Goal: Task Accomplishment & Management: Complete application form

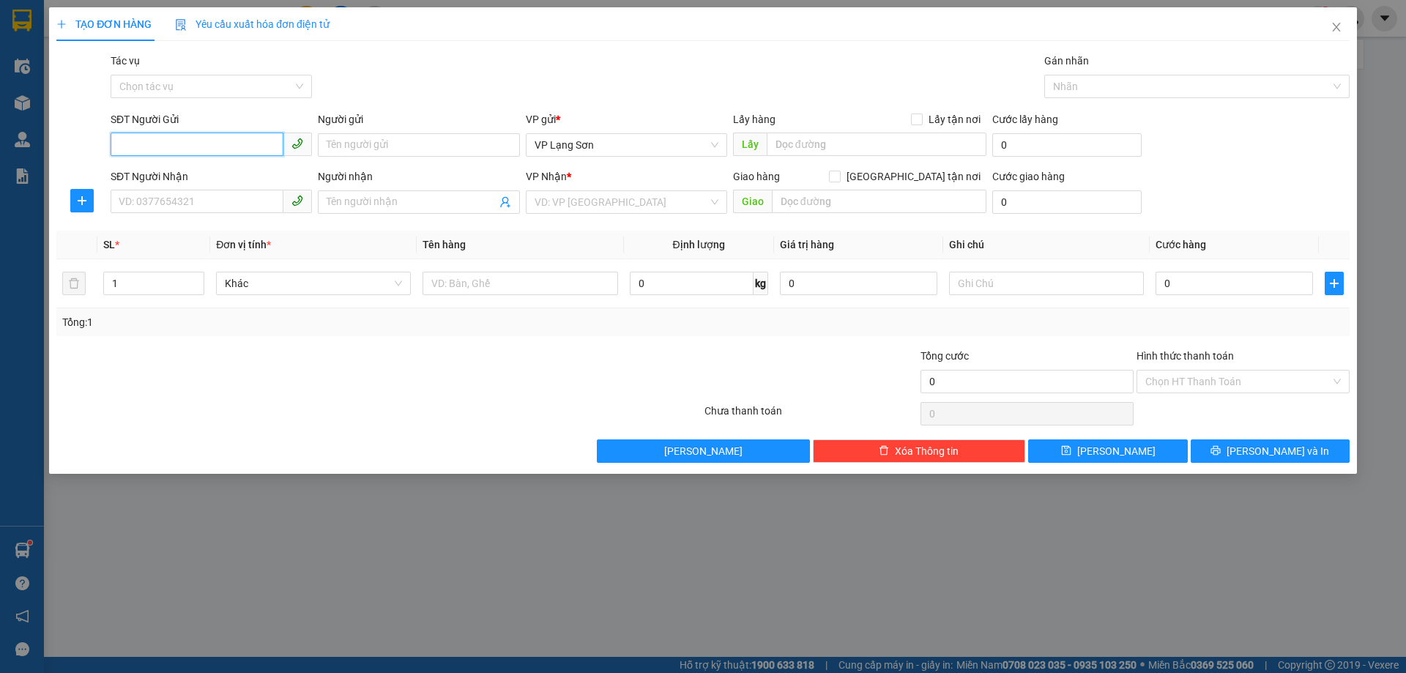
paste input "0899609000"
type input "0899609000"
click at [914, 127] on label "Lấy tận nơi" at bounding box center [948, 119] width 75 height 16
click at [914, 124] on input "Lấy tận nơi" at bounding box center [916, 119] width 10 height 10
checkbox input "true"
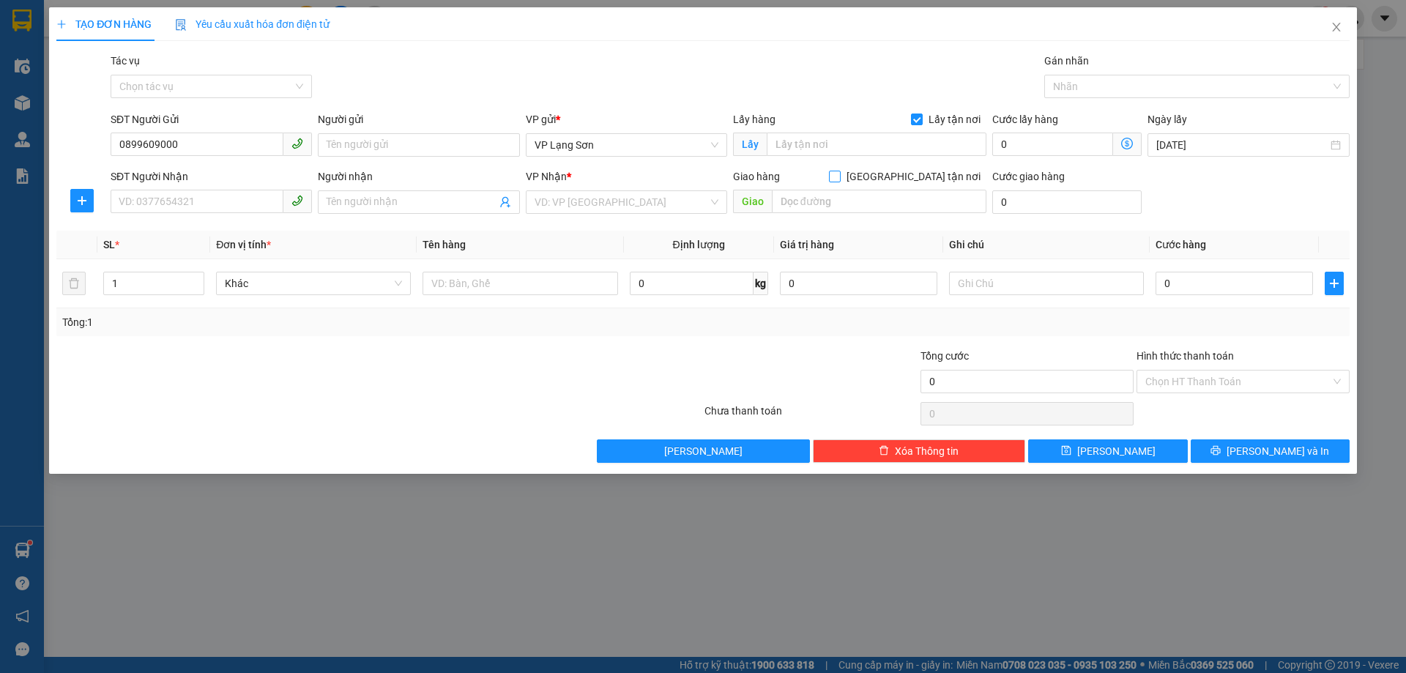
click at [927, 168] on form "SĐT Người Gửi 0899609000 Người gửi Tên người gửi VP gửi * VP [GEOGRAPHIC_DATA] …" at bounding box center [703, 165] width 1294 height 108
drag, startPoint x: 920, startPoint y: 176, endPoint x: 907, endPoint y: 182, distance: 14.4
click at [919, 177] on label "[GEOGRAPHIC_DATA] tận nơi" at bounding box center [907, 176] width 157 height 16
click at [579, 211] on input "search" at bounding box center [622, 202] width 174 height 22
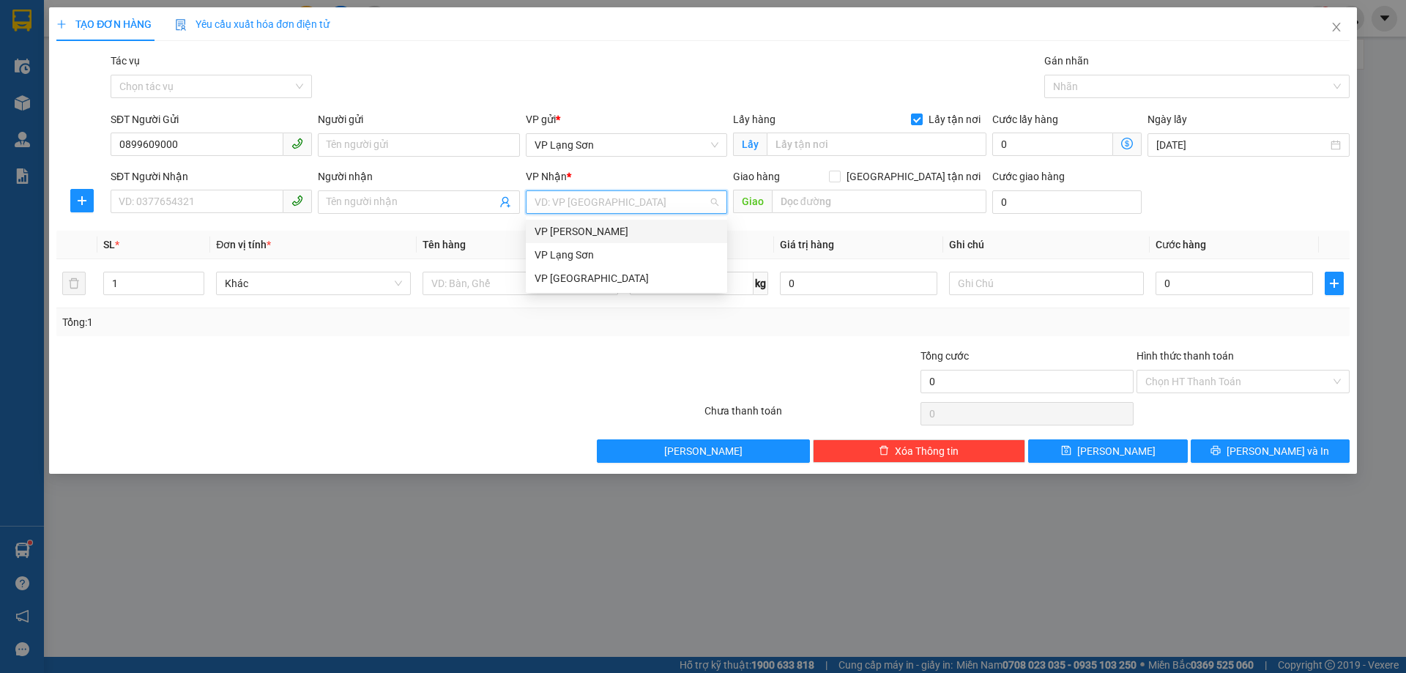
click at [620, 235] on div "VP [PERSON_NAME]" at bounding box center [627, 231] width 184 height 16
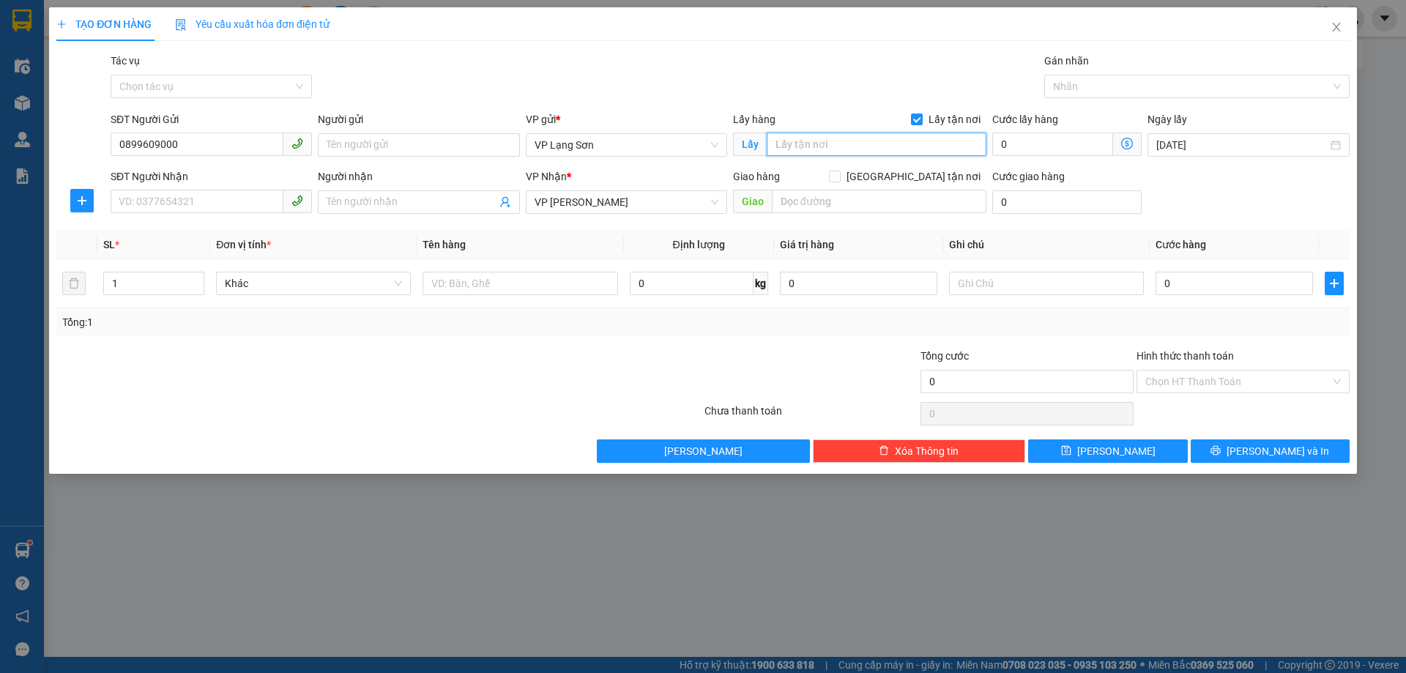
click at [909, 144] on input "text" at bounding box center [877, 144] width 220 height 23
type input "83 [PERSON_NAME]"
click at [839, 178] on input "[GEOGRAPHIC_DATA] tận nơi" at bounding box center [834, 176] width 10 height 10
checkbox input "true"
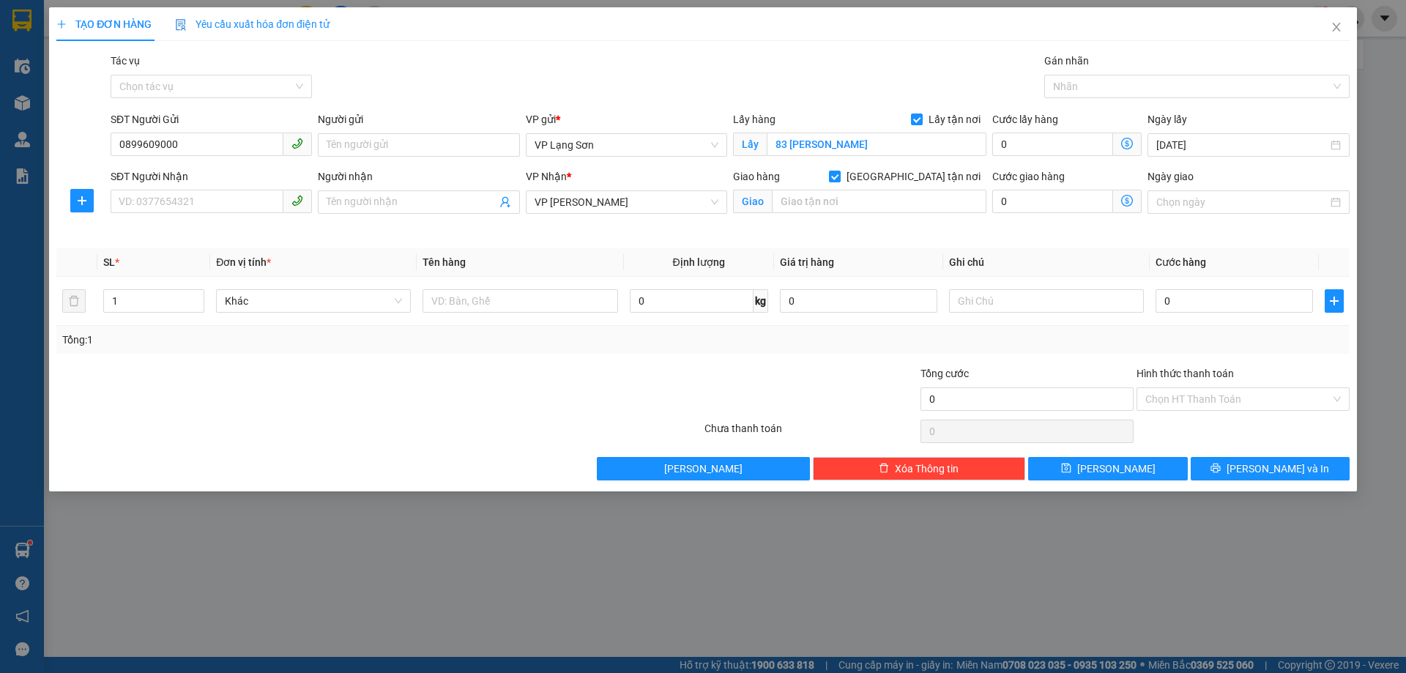
click at [207, 189] on div "SĐT Người Nhận" at bounding box center [211, 179] width 201 height 22
click at [206, 202] on input "SĐT Người Nhận" at bounding box center [197, 201] width 173 height 23
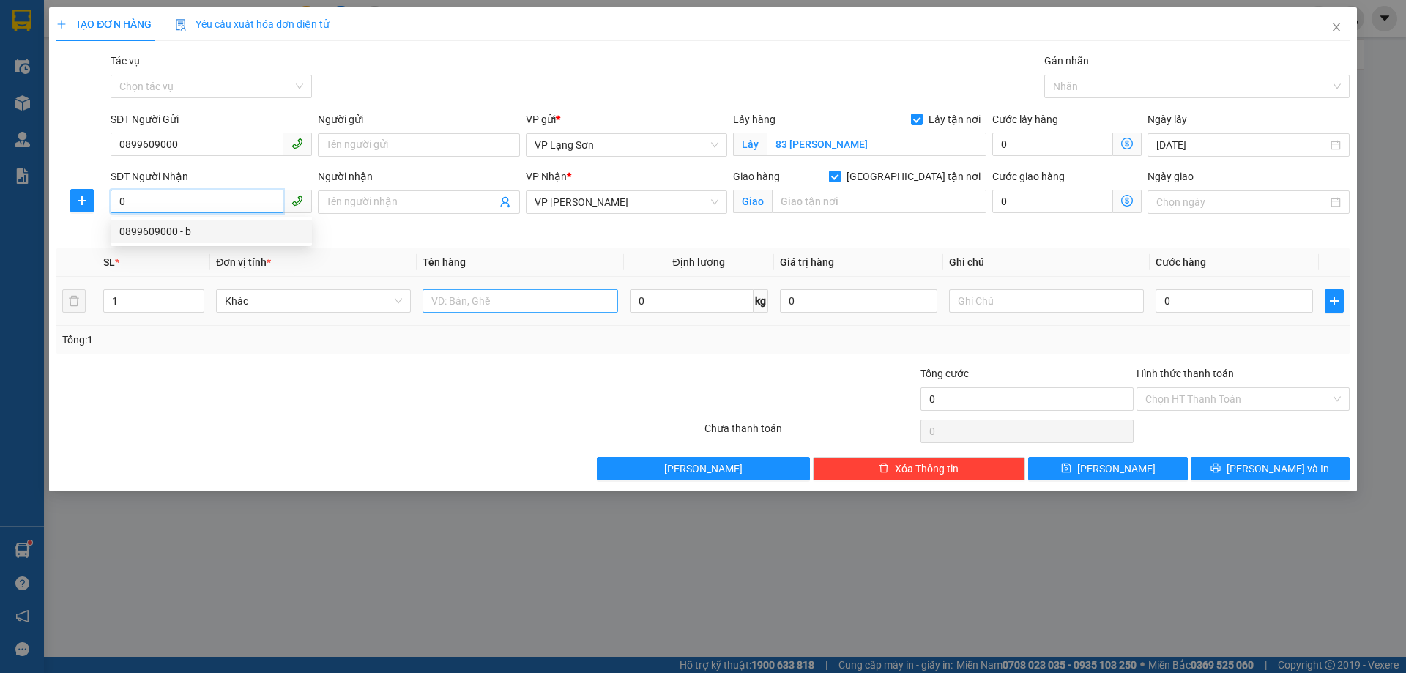
type input "0"
click at [477, 300] on input "text" at bounding box center [520, 300] width 195 height 23
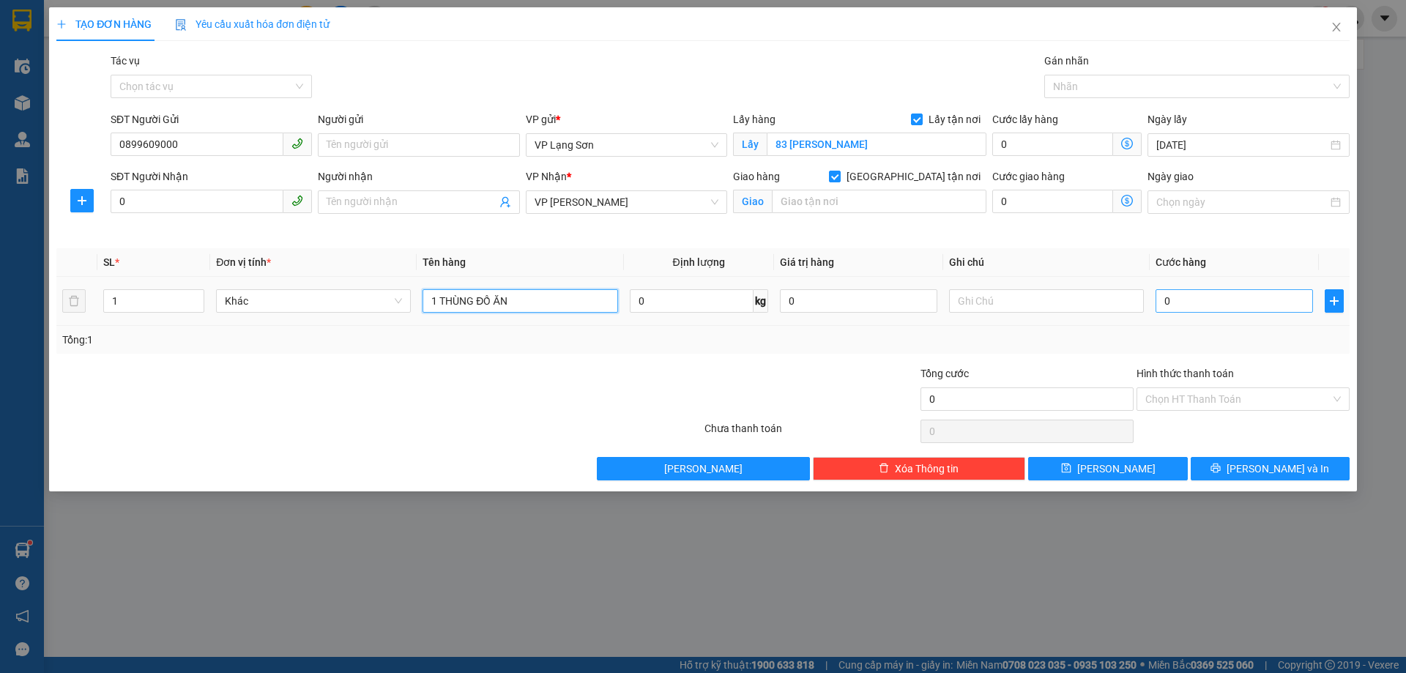
type input "1 THÙNG ĐỒ ĂN"
click at [1212, 308] on input "0" at bounding box center [1234, 300] width 157 height 23
type input "1"
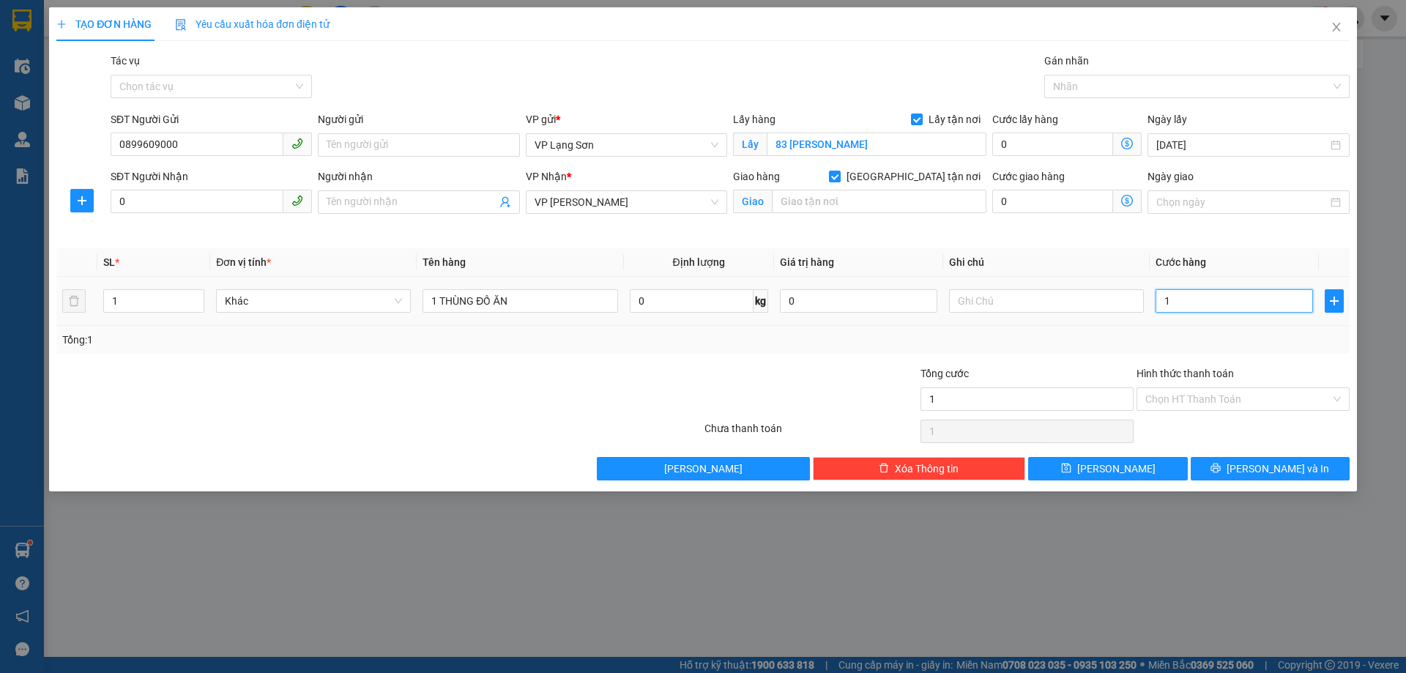
type input "10"
type input "100"
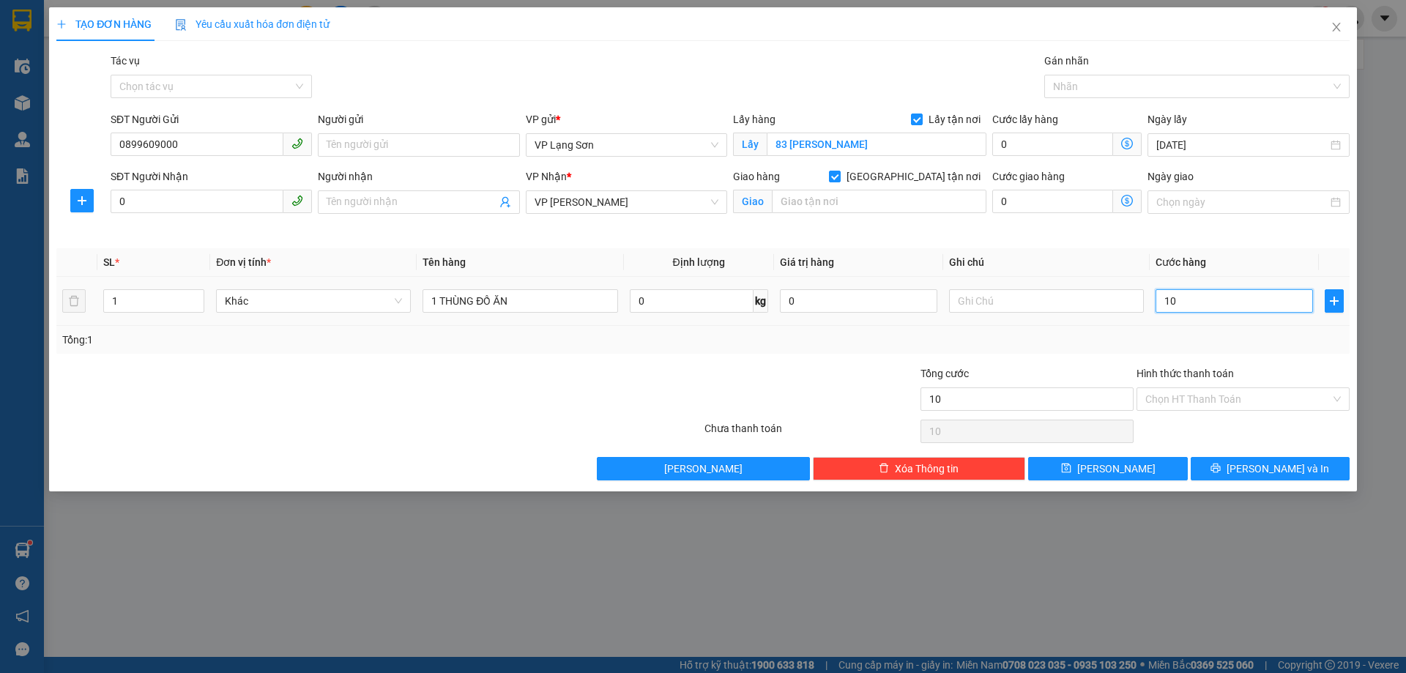
type input "100"
type input "100.000"
click at [1096, 299] on input "text" at bounding box center [1046, 300] width 195 height 23
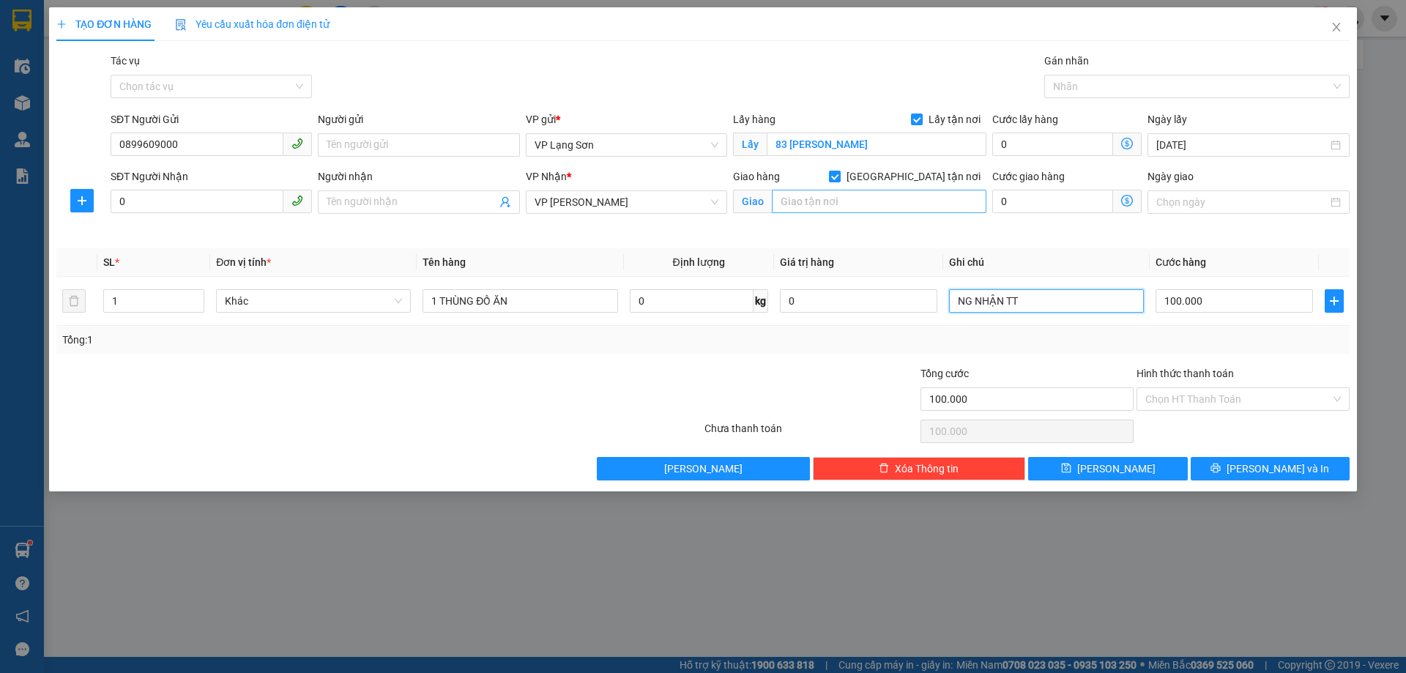
type input "NG NHẬN TT"
click at [846, 200] on input "text" at bounding box center [879, 201] width 215 height 23
type input "107A [PERSON_NAME]"
drag, startPoint x: 215, startPoint y: 199, endPoint x: 206, endPoint y: 200, distance: 8.8
click at [213, 199] on input "0" at bounding box center [197, 201] width 173 height 23
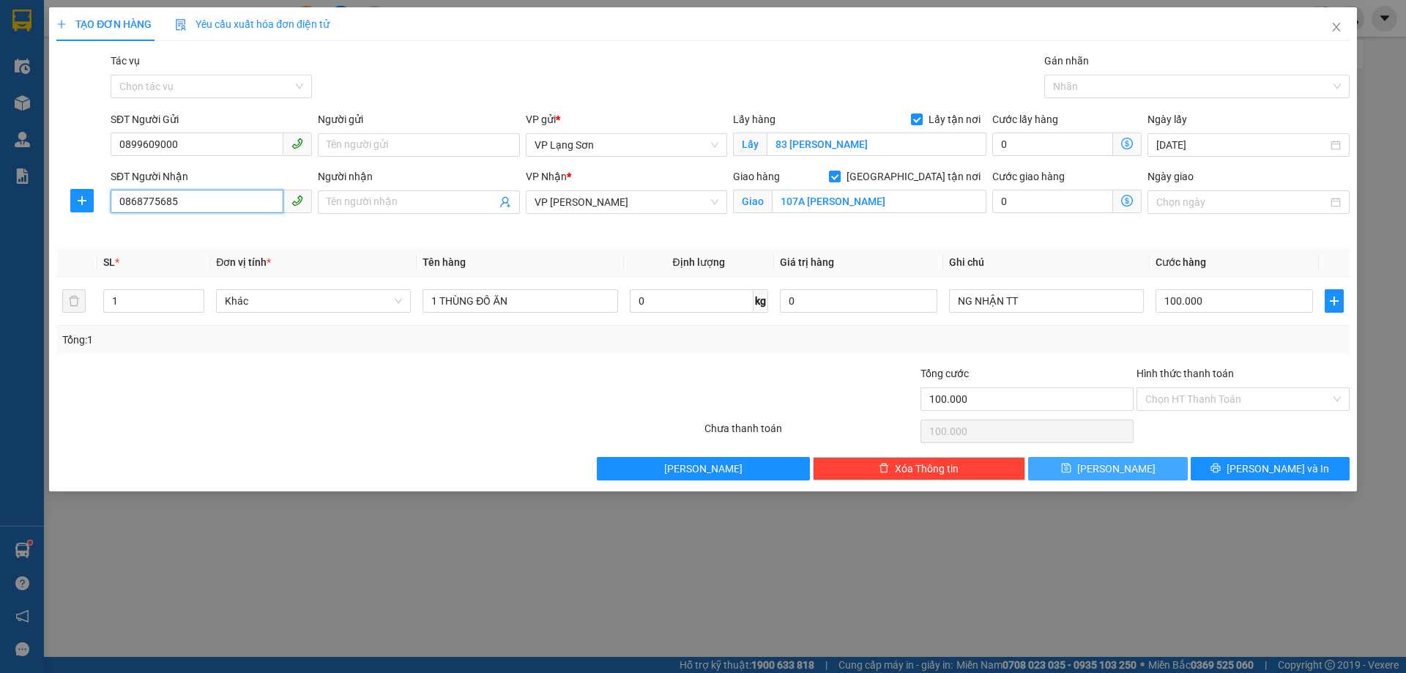
type input "0868775685"
click at [1112, 470] on span "[PERSON_NAME]" at bounding box center [1117, 469] width 78 height 16
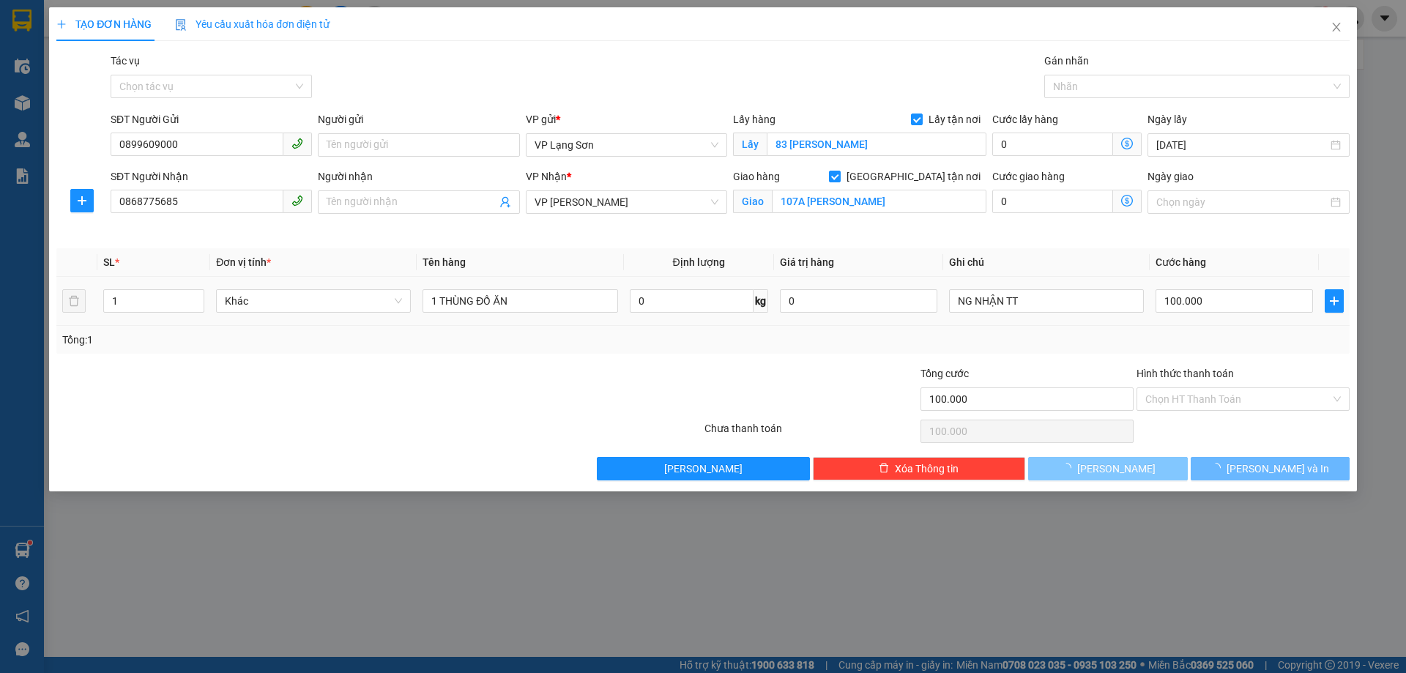
checkbox input "false"
type input "0"
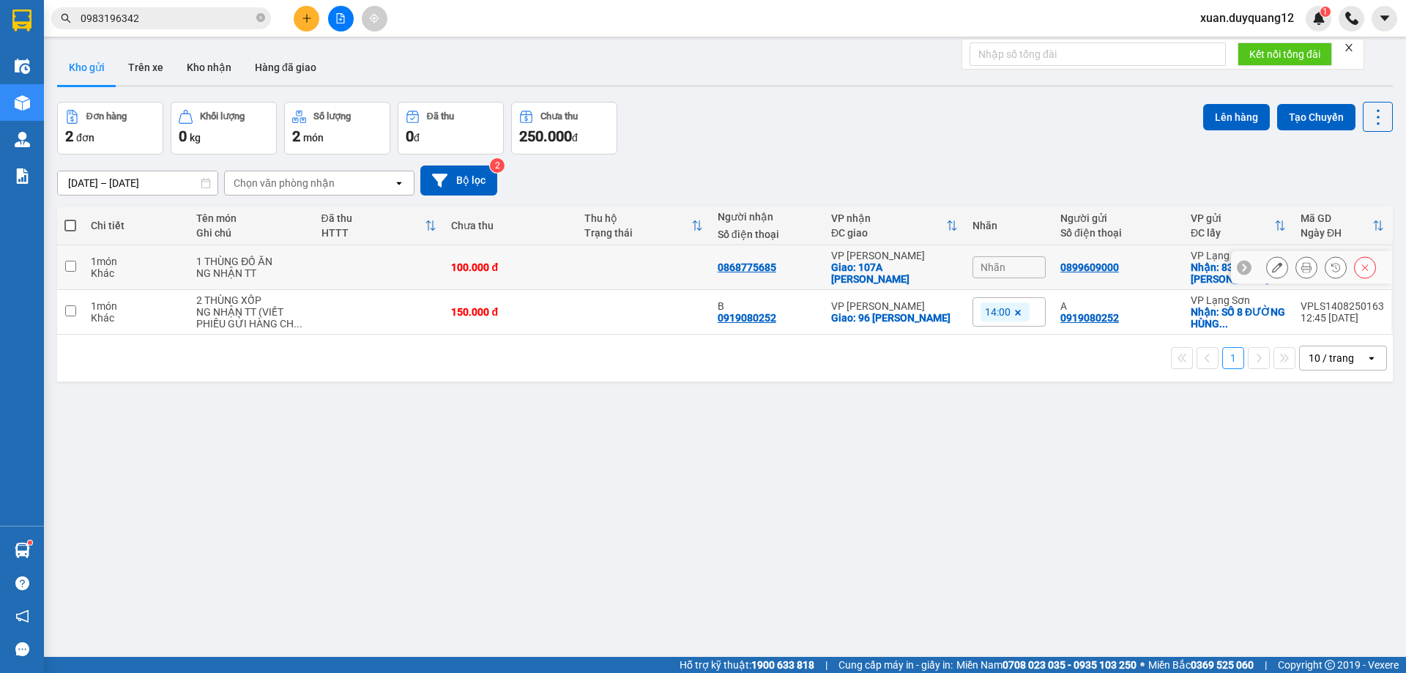
click at [1018, 273] on div "Nhãn" at bounding box center [1009, 267] width 73 height 22
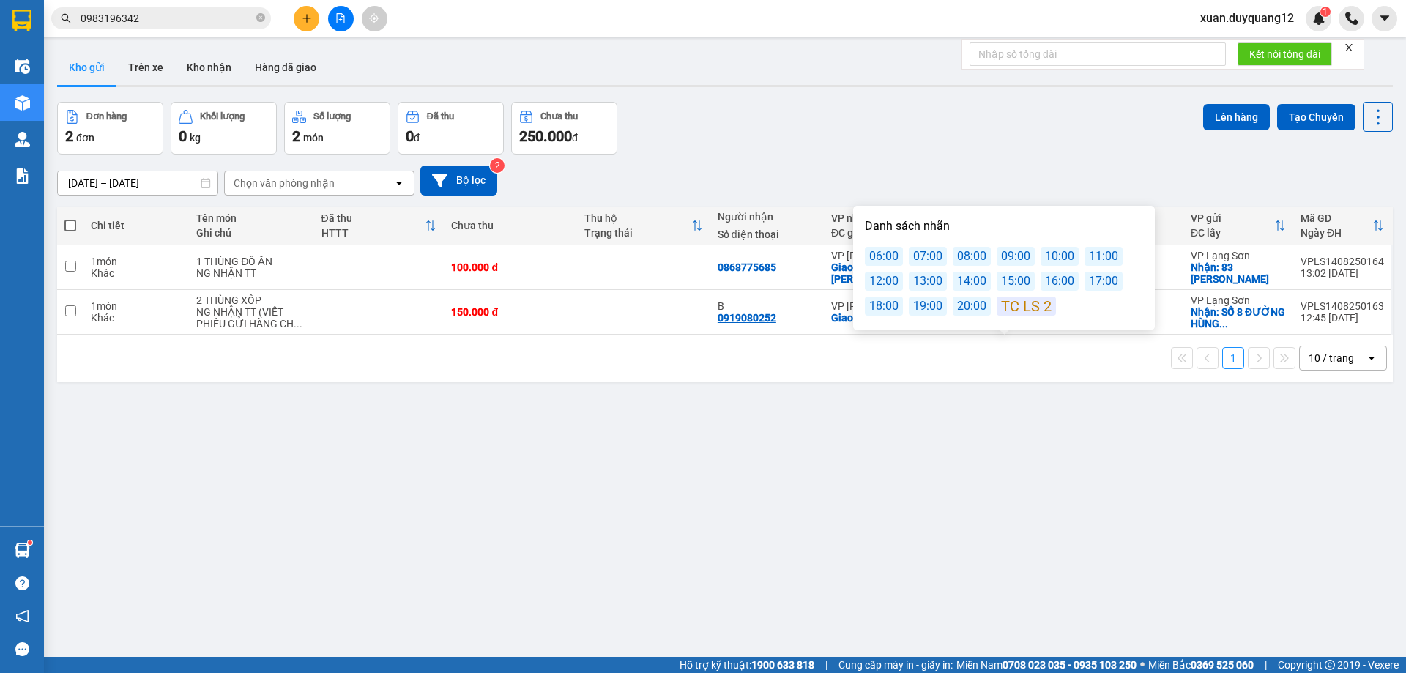
click at [975, 283] on div "14:00" at bounding box center [972, 281] width 38 height 19
click at [807, 173] on div "[DATE] – [DATE] Press the down arrow key to interact with the calendar and sele…" at bounding box center [725, 181] width 1336 height 30
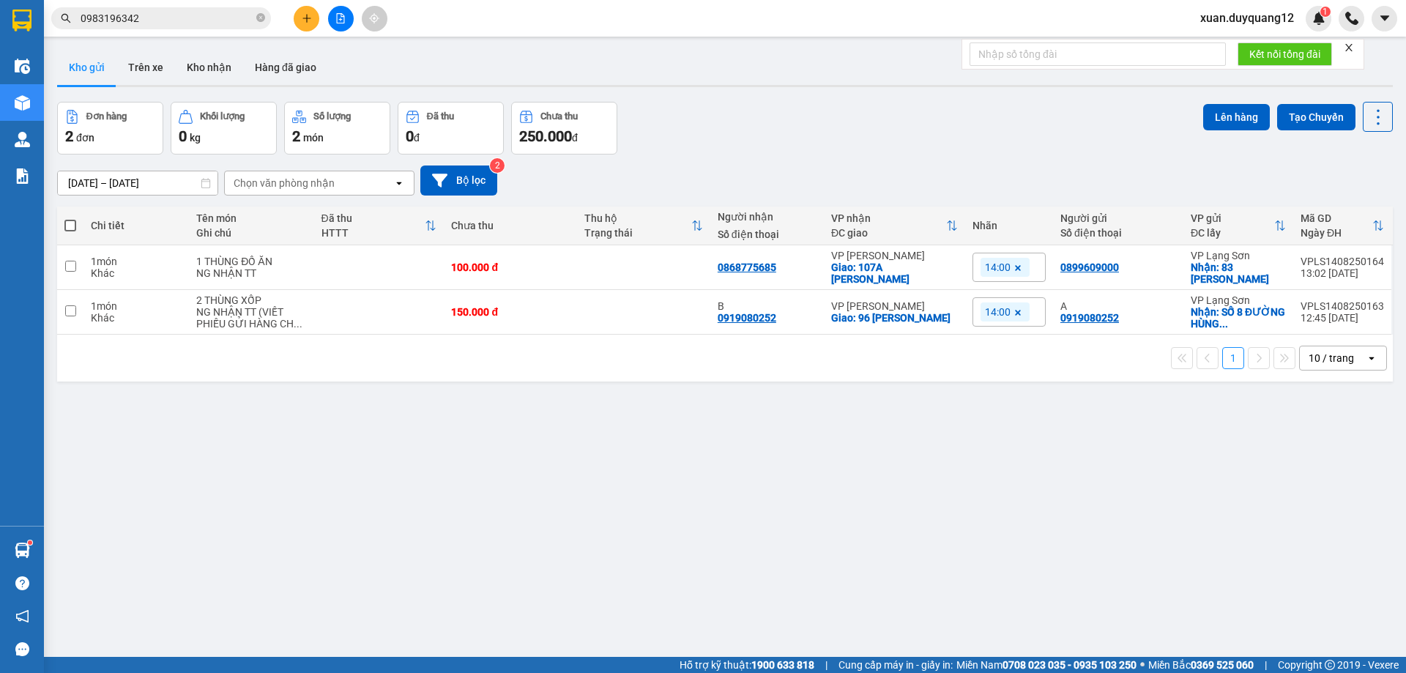
click at [318, 14] on button at bounding box center [307, 19] width 26 height 26
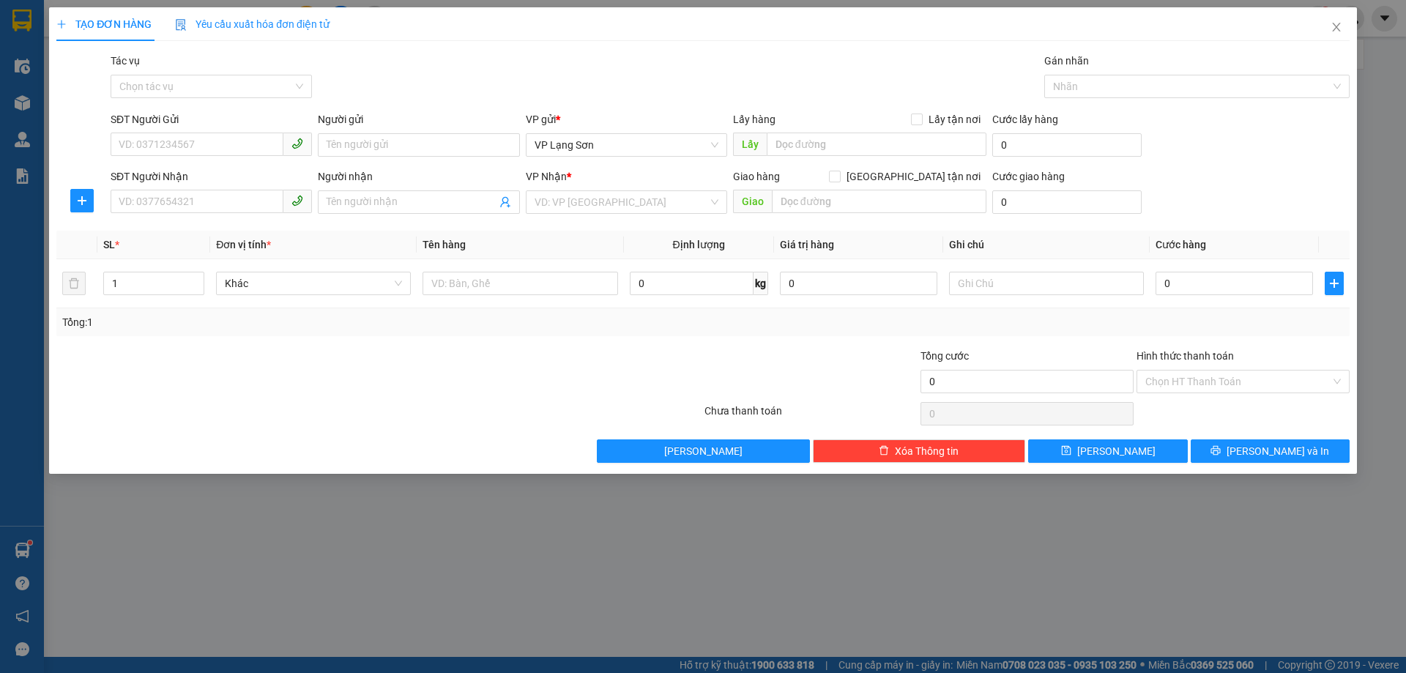
click at [196, 130] on div "SĐT Người Gửi" at bounding box center [211, 122] width 201 height 22
paste input "0971330688"
type input "0971330688"
click at [164, 207] on input "SĐT Người Nhận" at bounding box center [197, 201] width 173 height 23
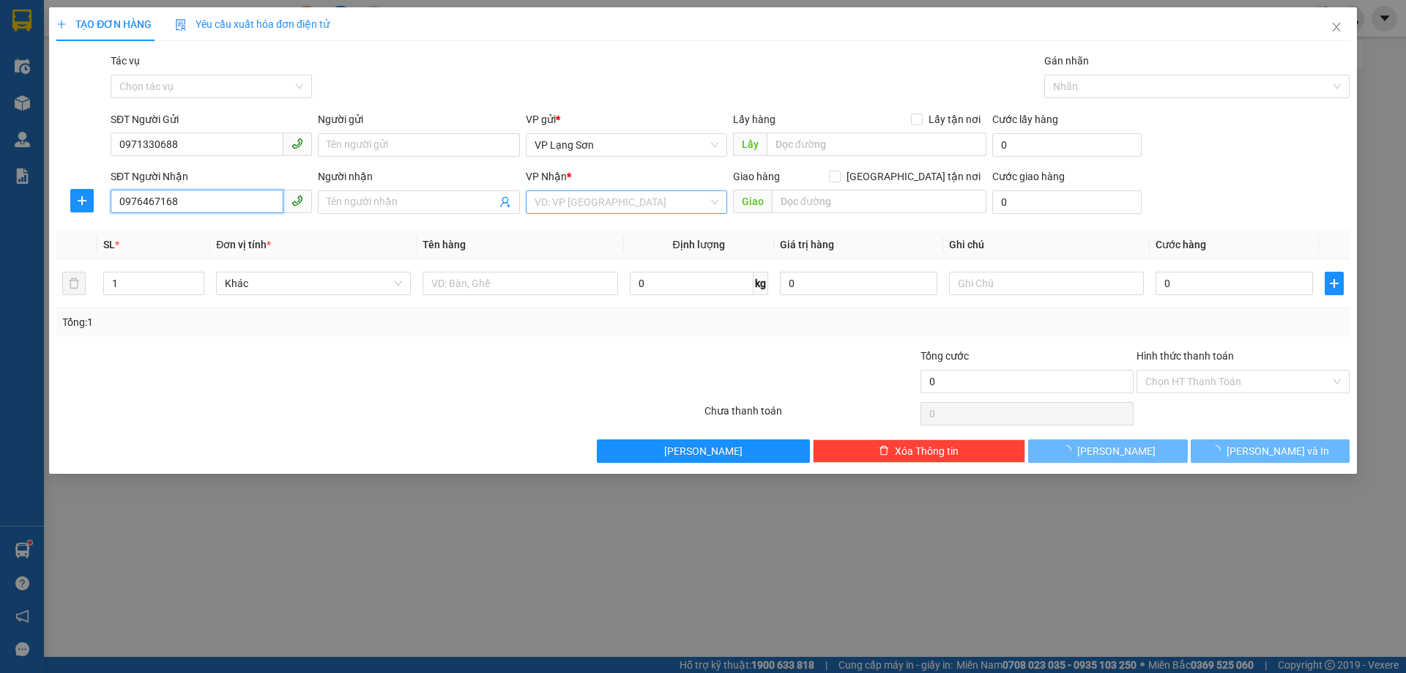
type input "0976467168"
click at [608, 193] on input "search" at bounding box center [622, 202] width 174 height 22
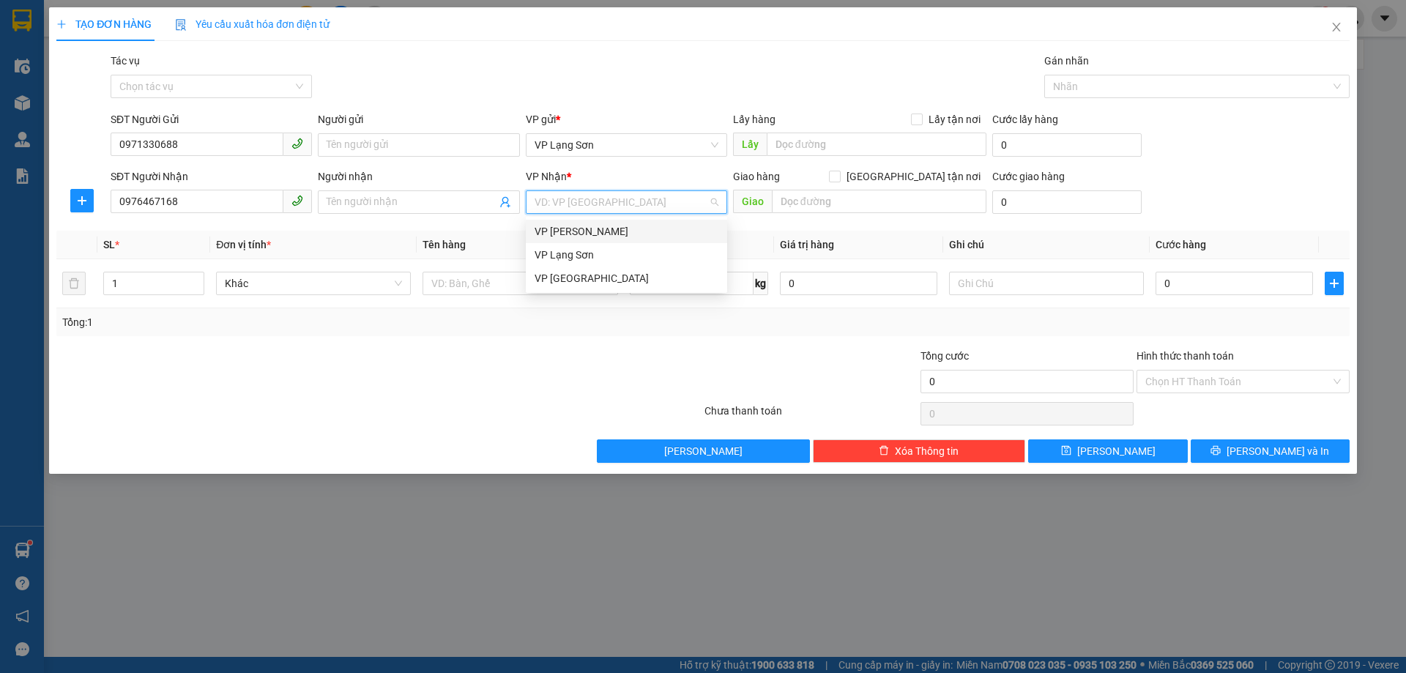
click at [620, 234] on div "VP [PERSON_NAME]" at bounding box center [627, 231] width 184 height 16
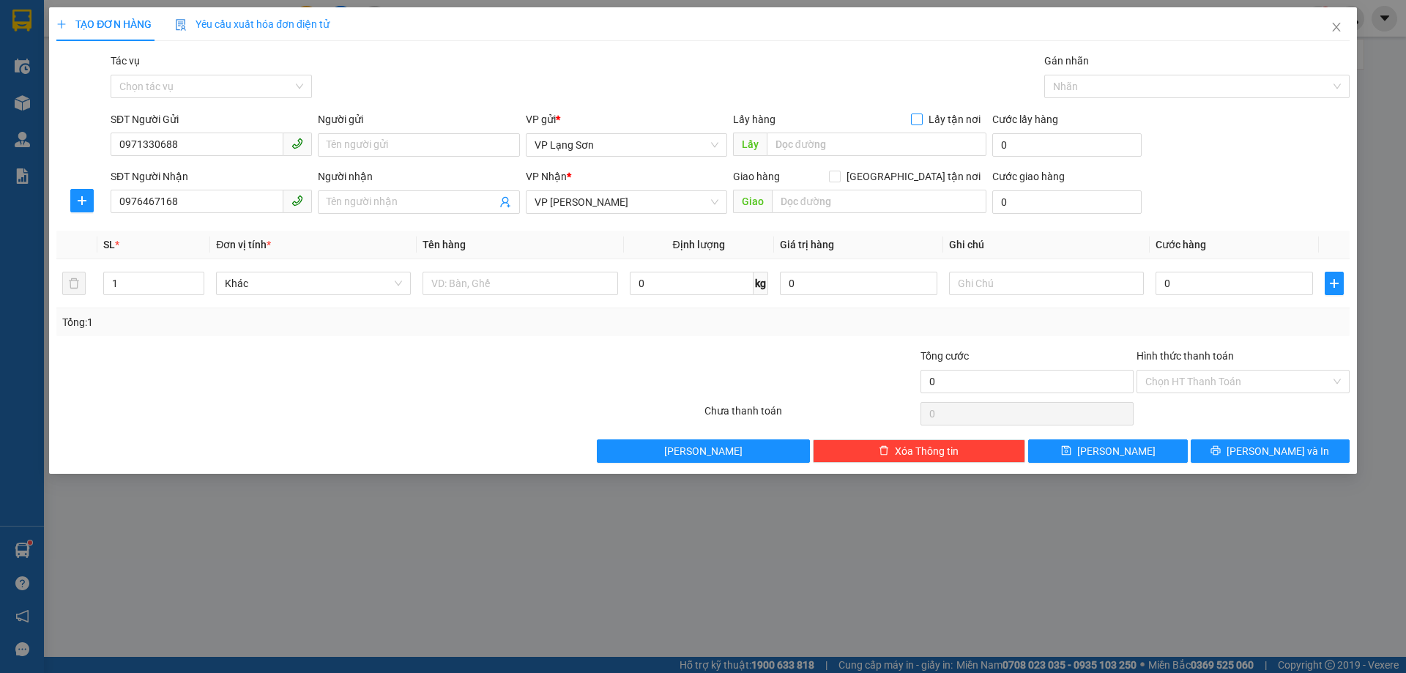
click at [933, 120] on span "Lấy tận nơi" at bounding box center [955, 119] width 64 height 16
click at [922, 120] on input "Lấy tận nơi" at bounding box center [916, 119] width 10 height 10
checkbox input "true"
click at [937, 168] on span "[GEOGRAPHIC_DATA] tận nơi" at bounding box center [914, 176] width 146 height 16
click at [839, 171] on input "[GEOGRAPHIC_DATA] tận nơi" at bounding box center [834, 176] width 10 height 10
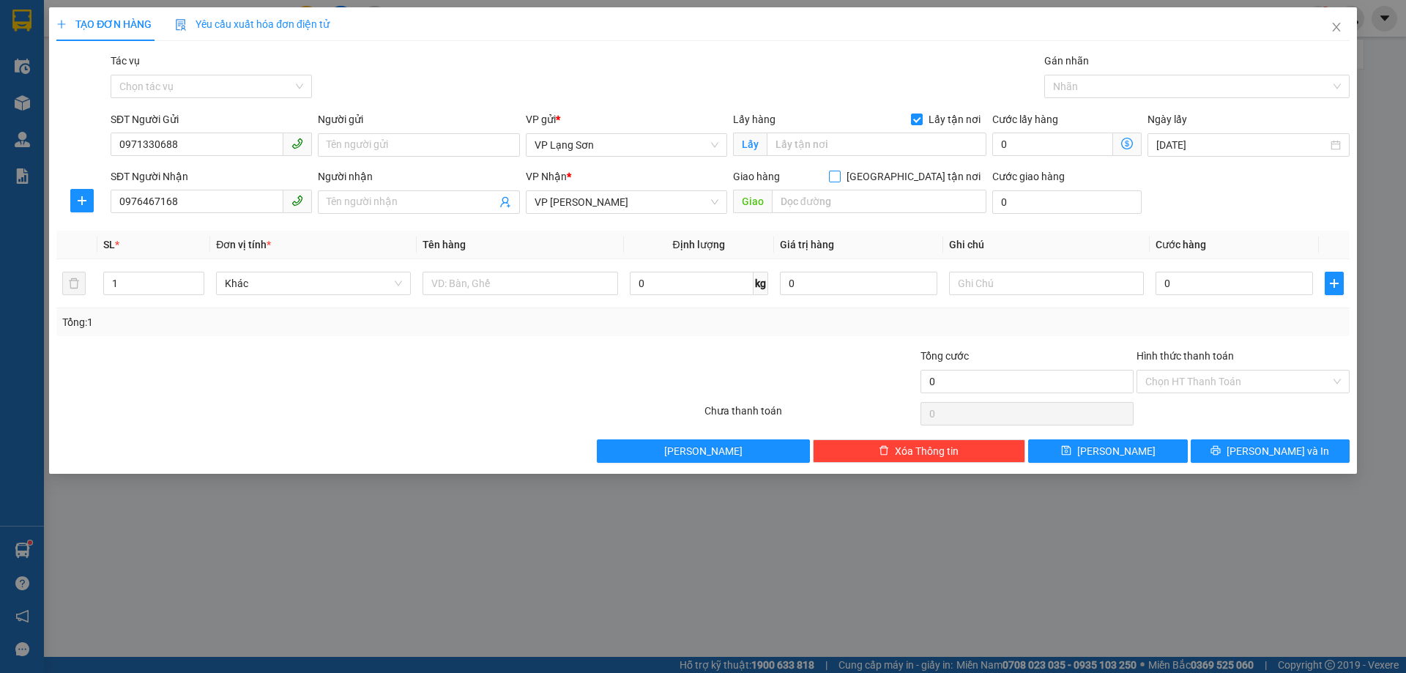
checkbox input "true"
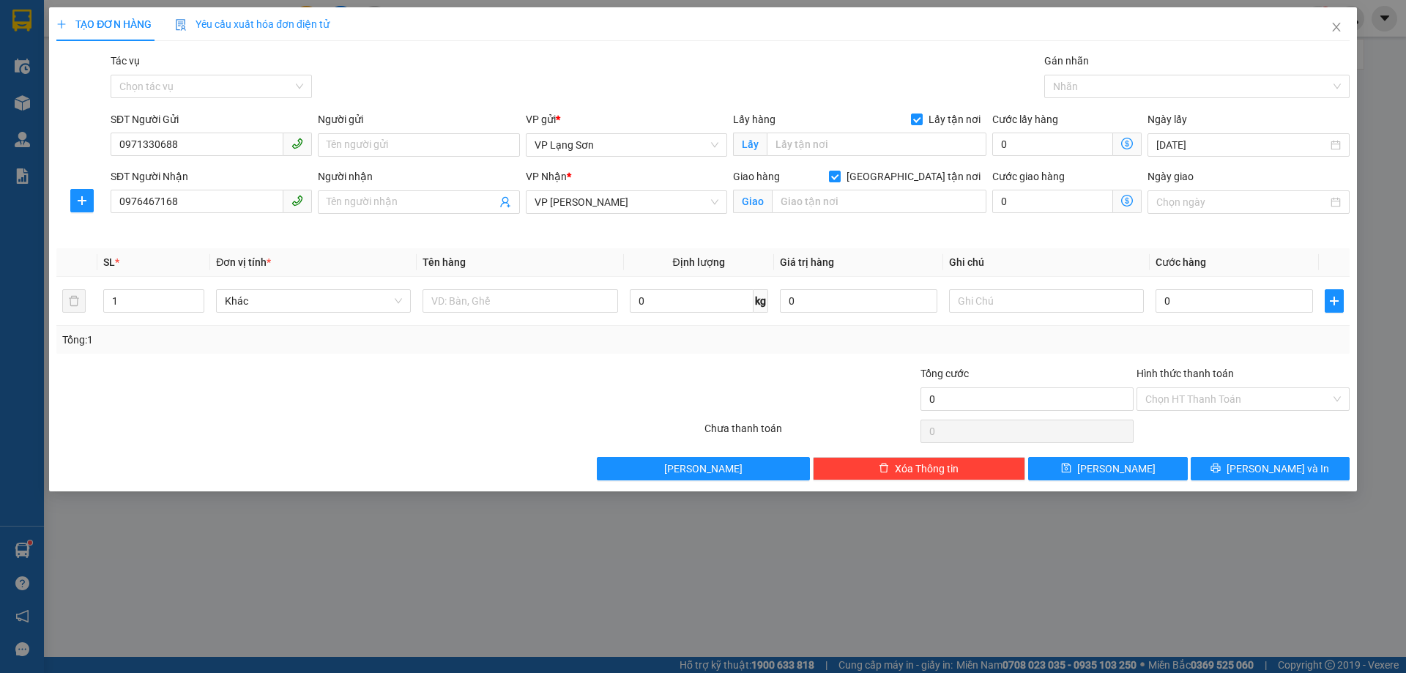
click at [878, 132] on div "Lấy hàng Lấy tận nơi" at bounding box center [859, 122] width 253 height 22
click at [859, 151] on input "text" at bounding box center [877, 144] width 220 height 23
type input "BV ĐA KHOA TỈNH"
click at [525, 289] on div at bounding box center [520, 300] width 195 height 29
click at [515, 302] on input "text" at bounding box center [520, 300] width 195 height 23
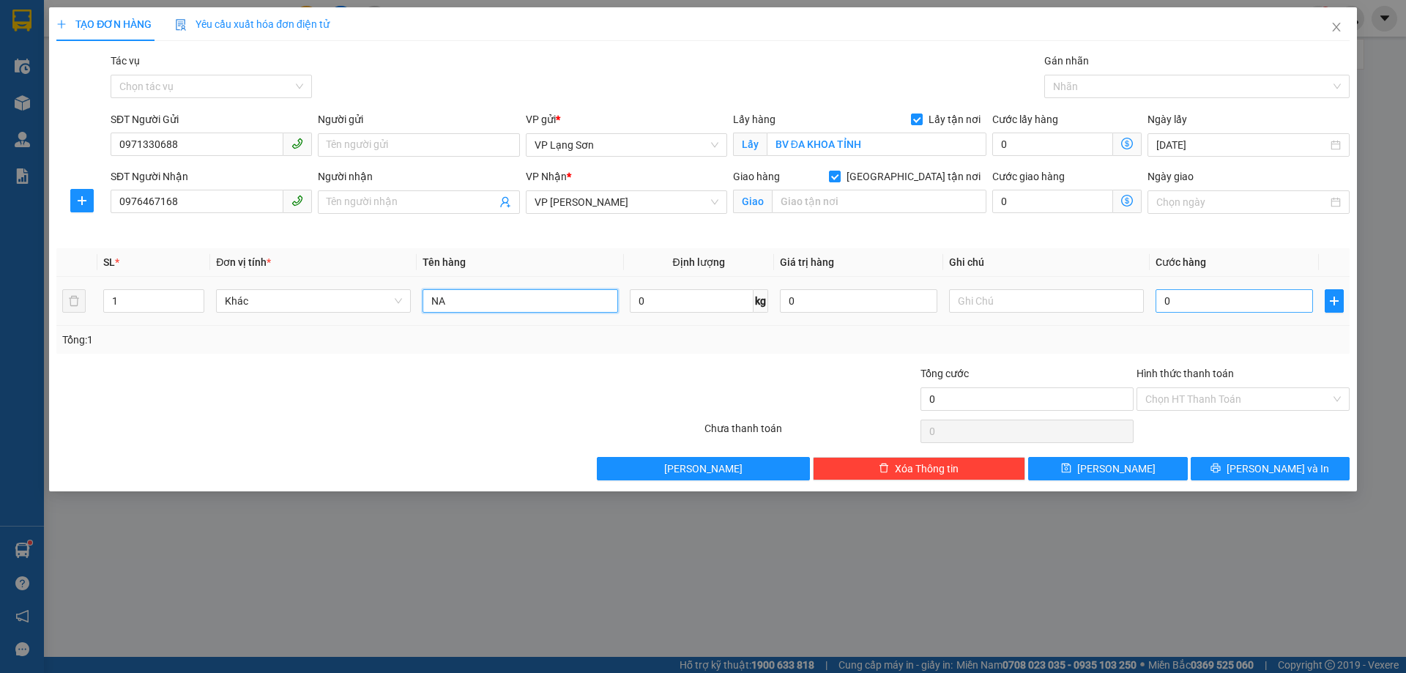
type input "NA"
click at [1279, 299] on input "0" at bounding box center [1234, 300] width 157 height 23
type input "1"
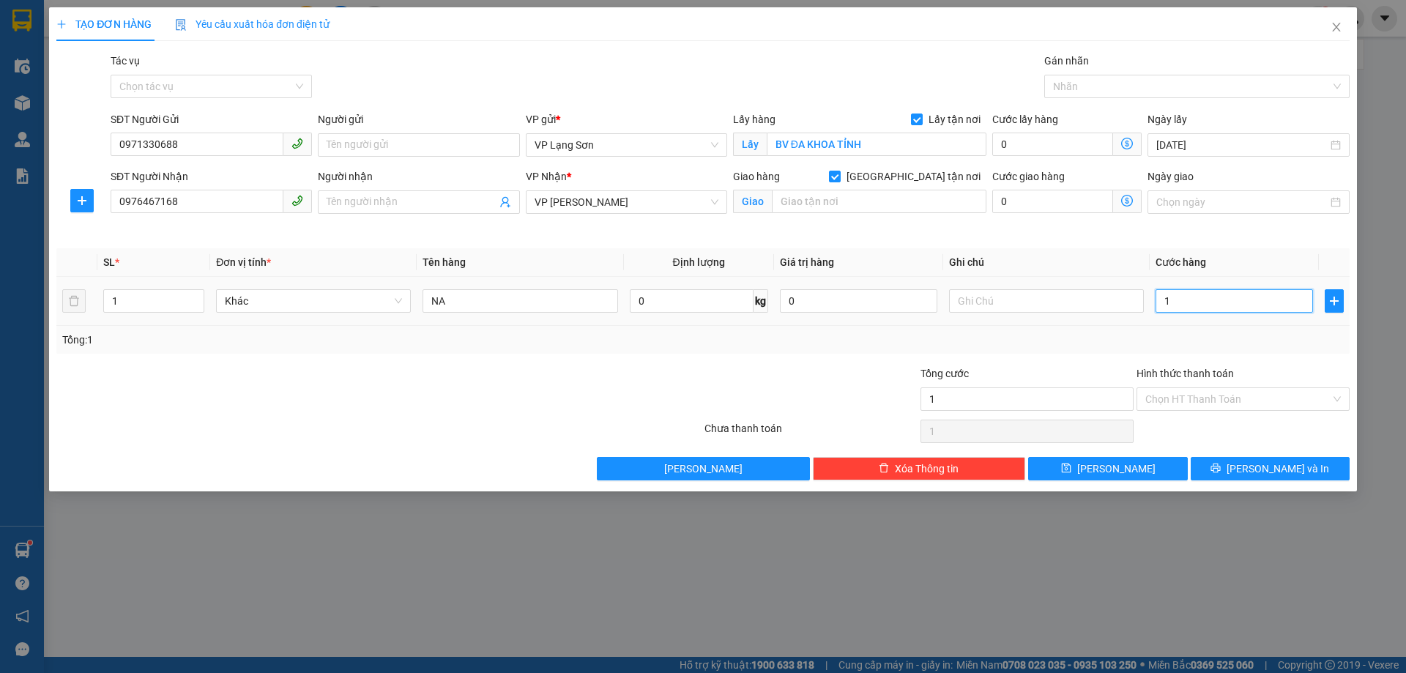
type input "10"
type input "100"
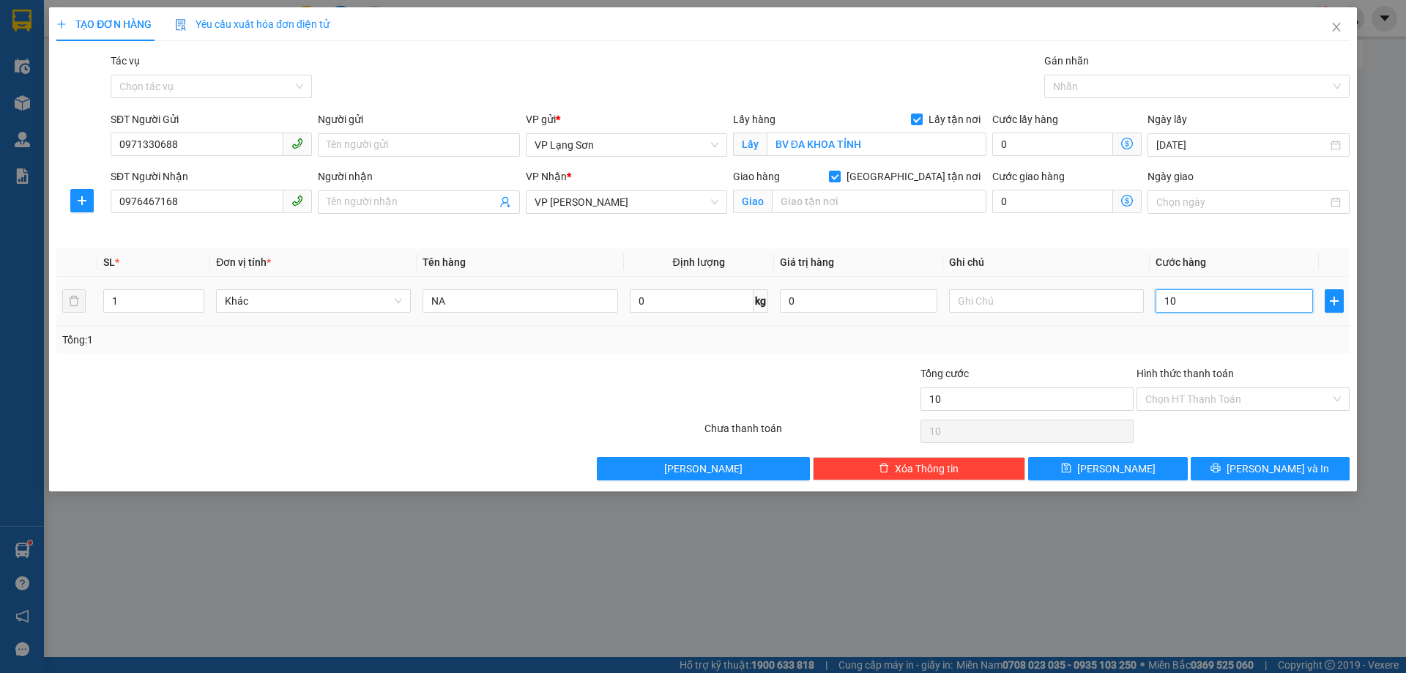
type input "100"
click at [1103, 301] on input "text" at bounding box center [1046, 300] width 195 height 23
type input "100.000"
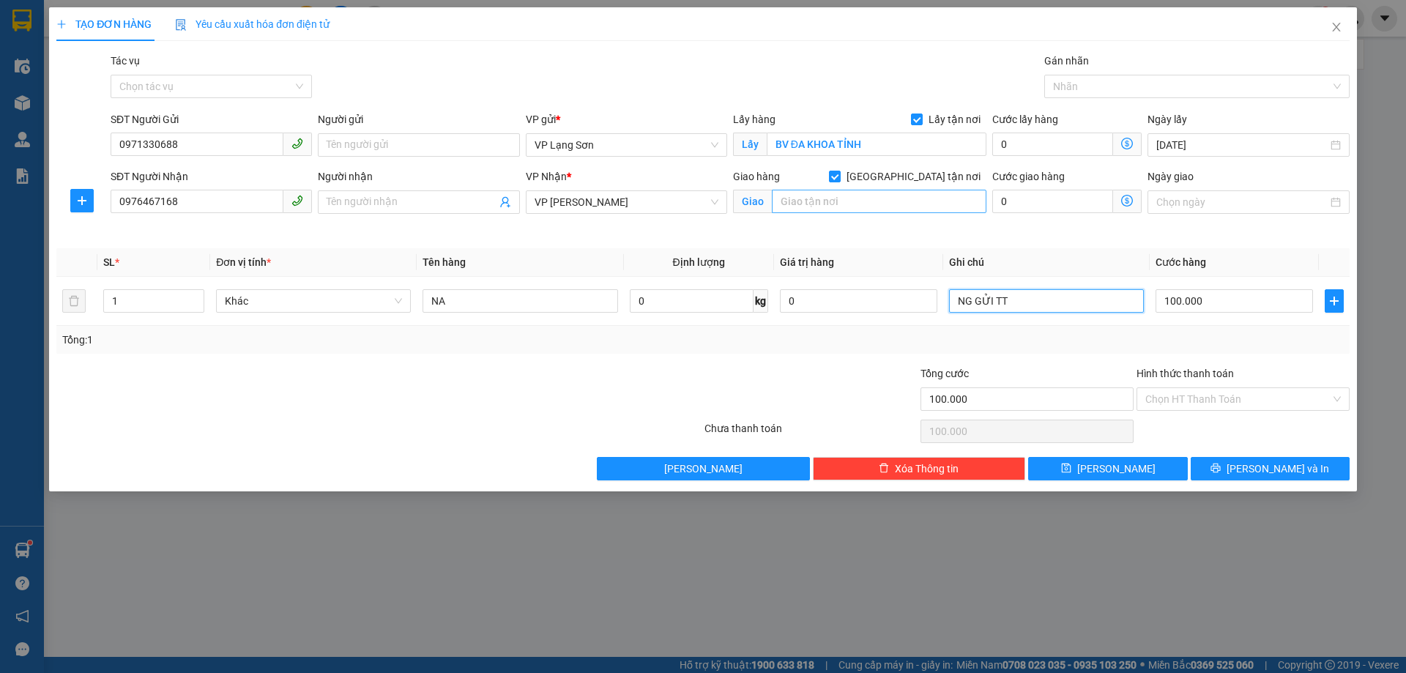
type input "NG GỬI TT"
click at [861, 204] on input "text" at bounding box center [879, 201] width 215 height 23
type input "BÁO SAU"
drag, startPoint x: 1021, startPoint y: 251, endPoint x: 1057, endPoint y: 251, distance: 35.9
click at [1023, 251] on th "Ghi chú" at bounding box center [1047, 262] width 207 height 29
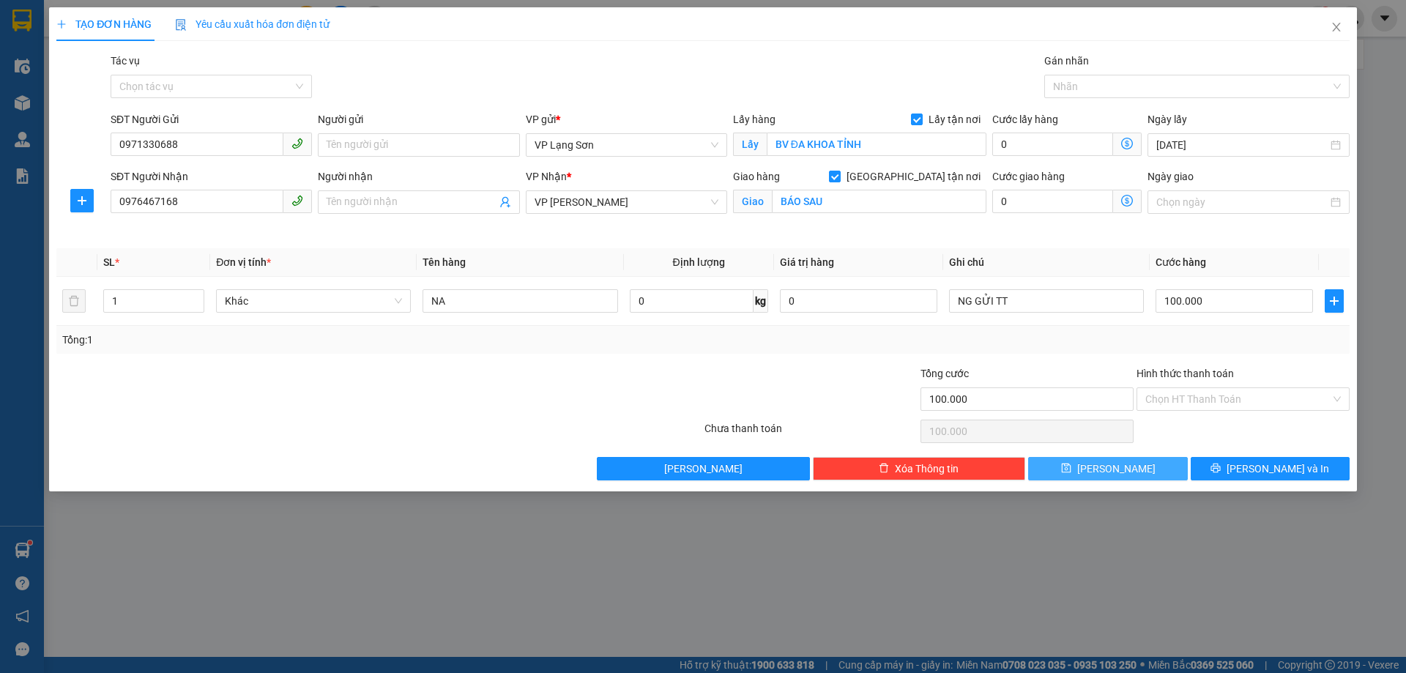
click at [1104, 462] on button "[PERSON_NAME]" at bounding box center [1107, 468] width 159 height 23
checkbox input "false"
type input "0"
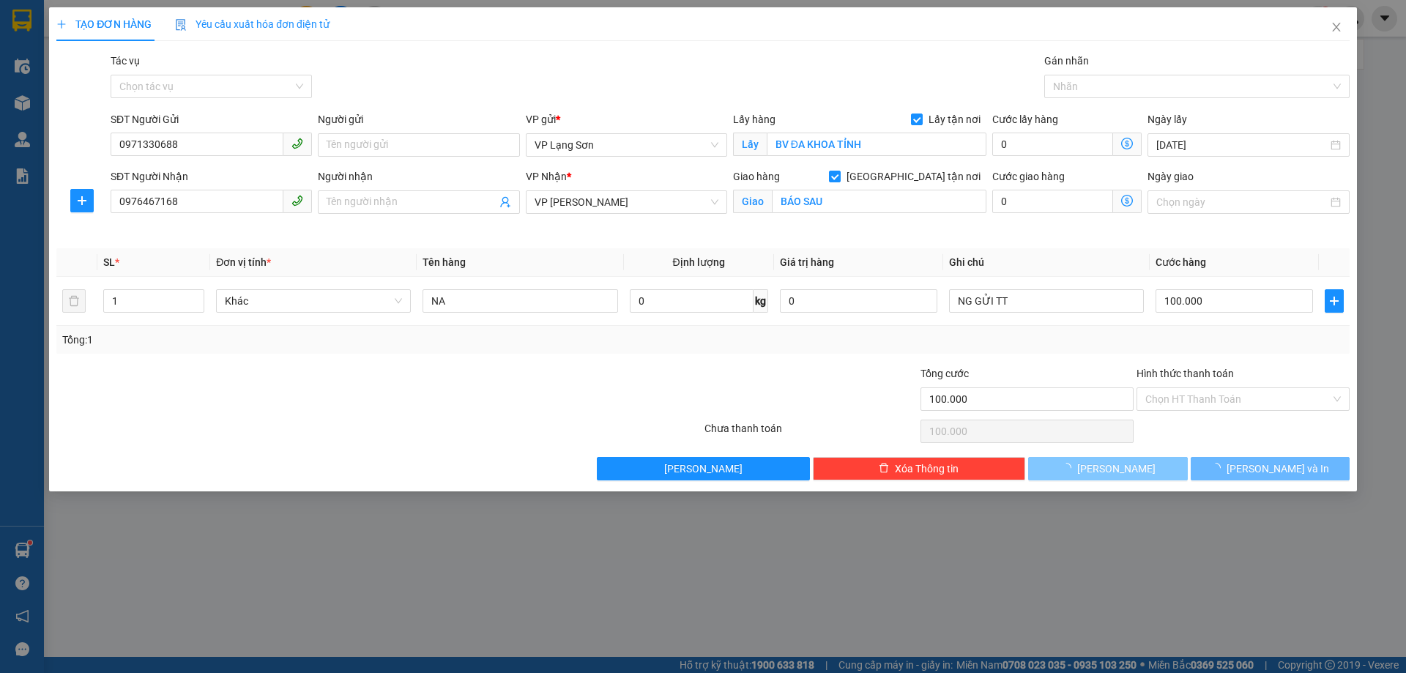
type input "0"
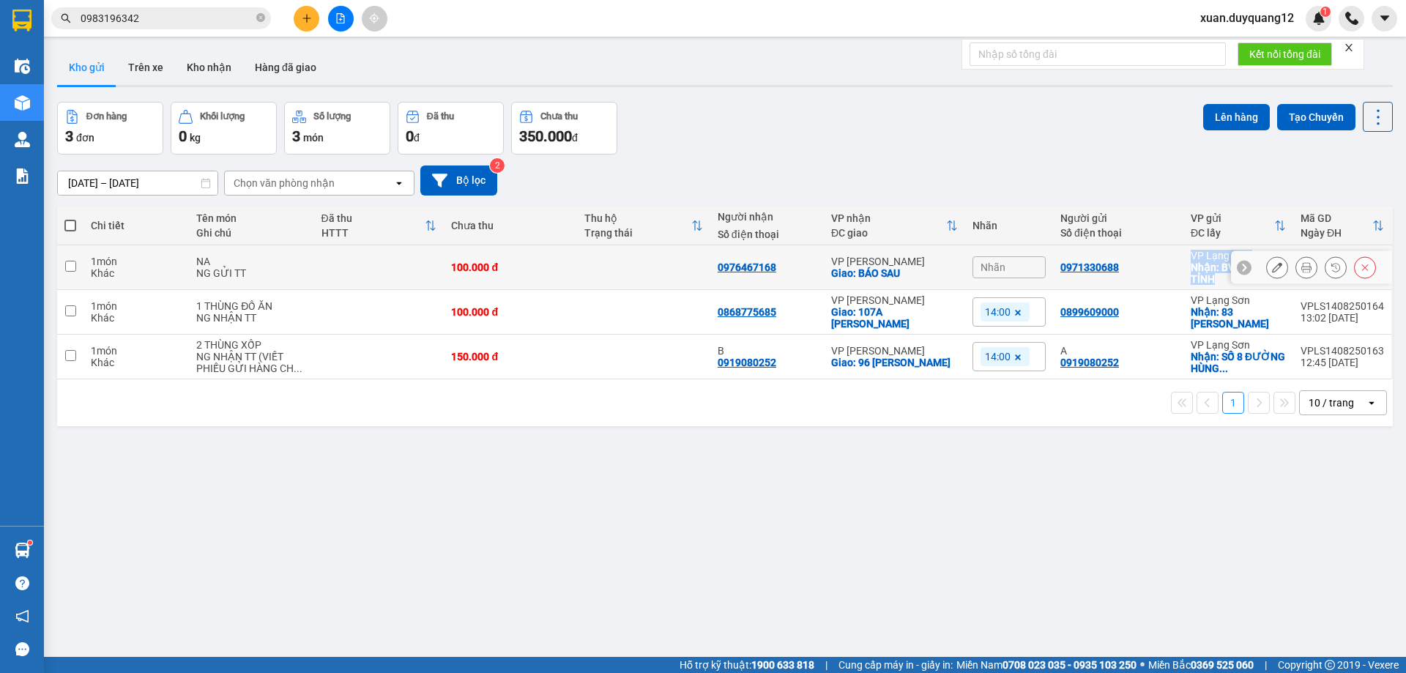
drag, startPoint x: 1228, startPoint y: 277, endPoint x: 1141, endPoint y: 273, distance: 86.6
click at [1141, 273] on tr "1 món Khác NA NG GỬI TT 100.000 đ 0976467168 VP Minh Khai Giao: BÁO SAU Nhãn 09…" at bounding box center [725, 267] width 1336 height 45
checkbox input "true"
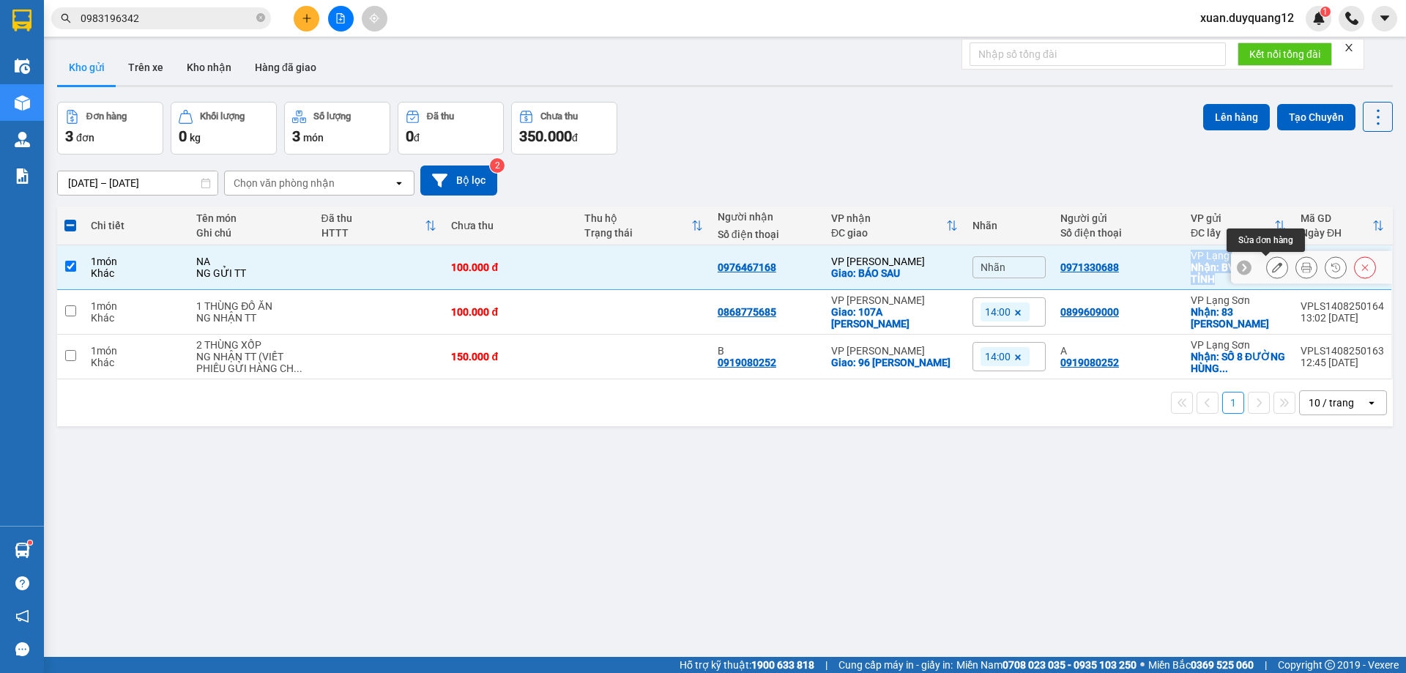
click at [1272, 270] on icon at bounding box center [1277, 267] width 10 height 10
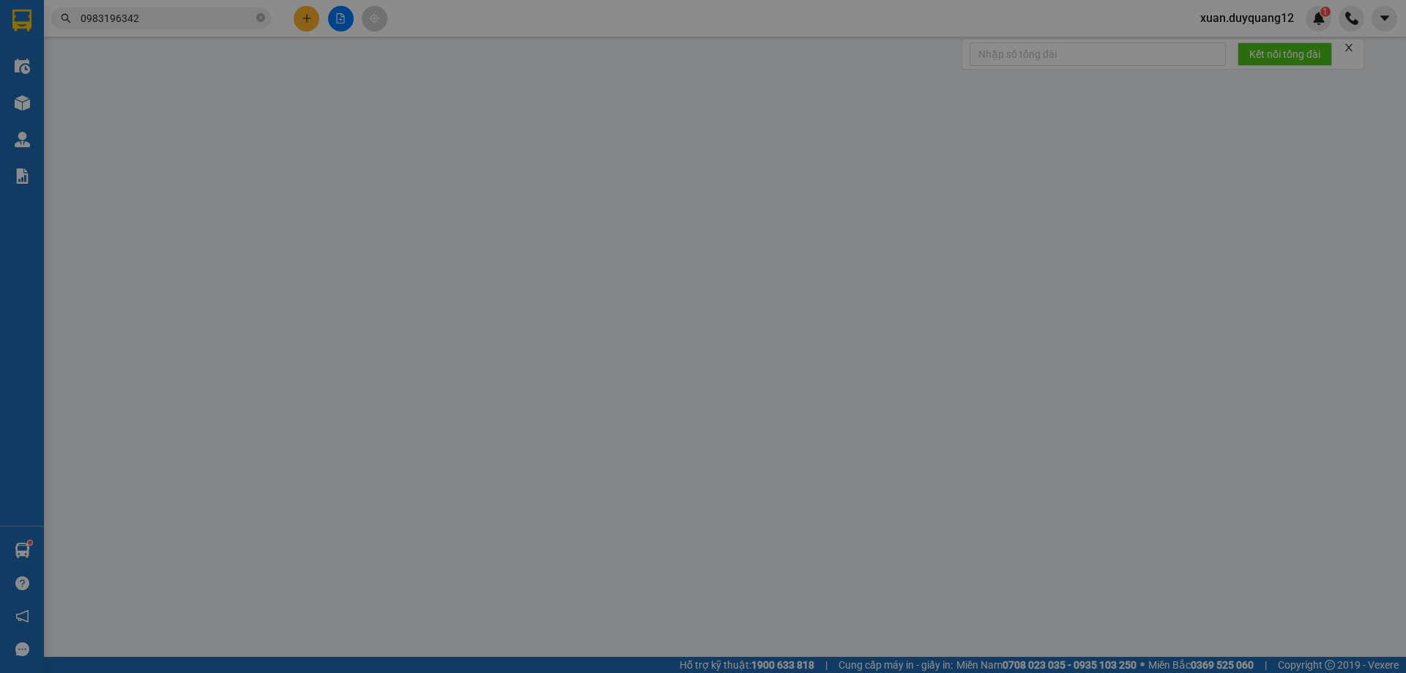
type input "0971330688"
checkbox input "true"
type input "BV ĐA KHOA TỈNH"
type input "0976467168"
checkbox input "true"
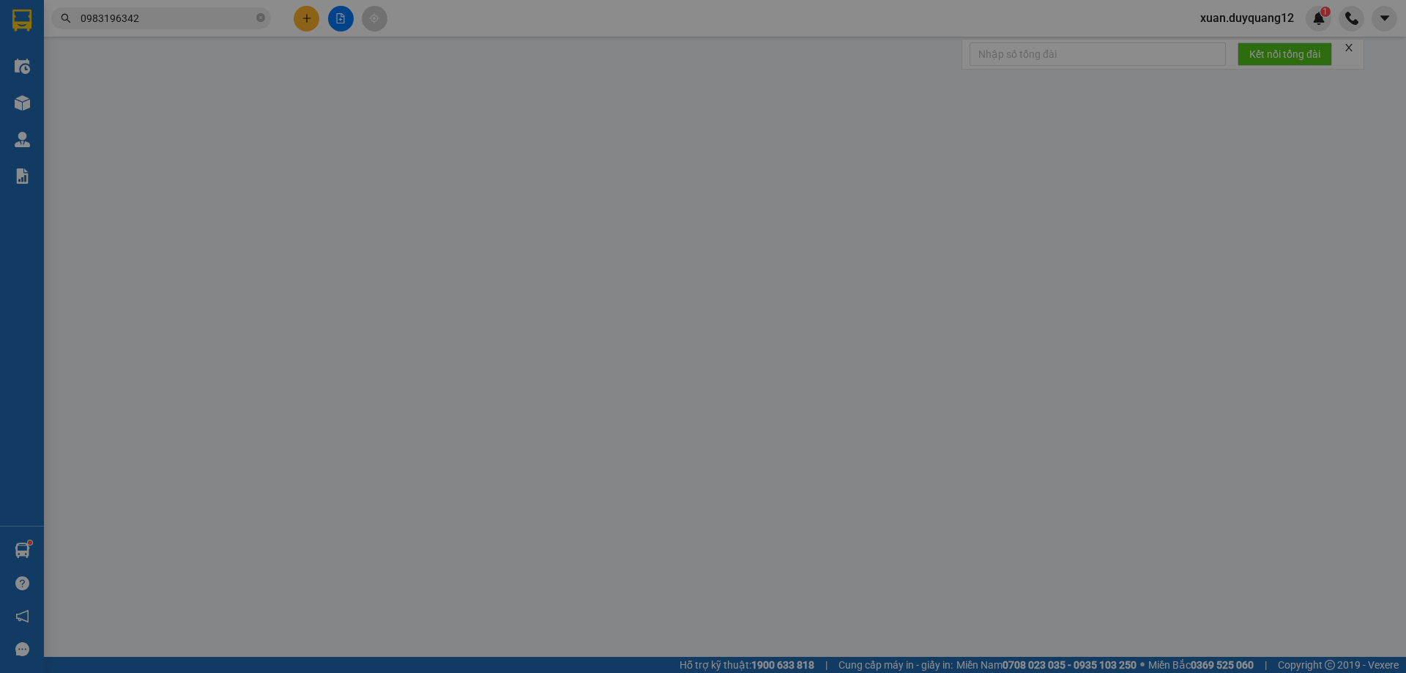
type input "BÁO SAU"
type input "100.000"
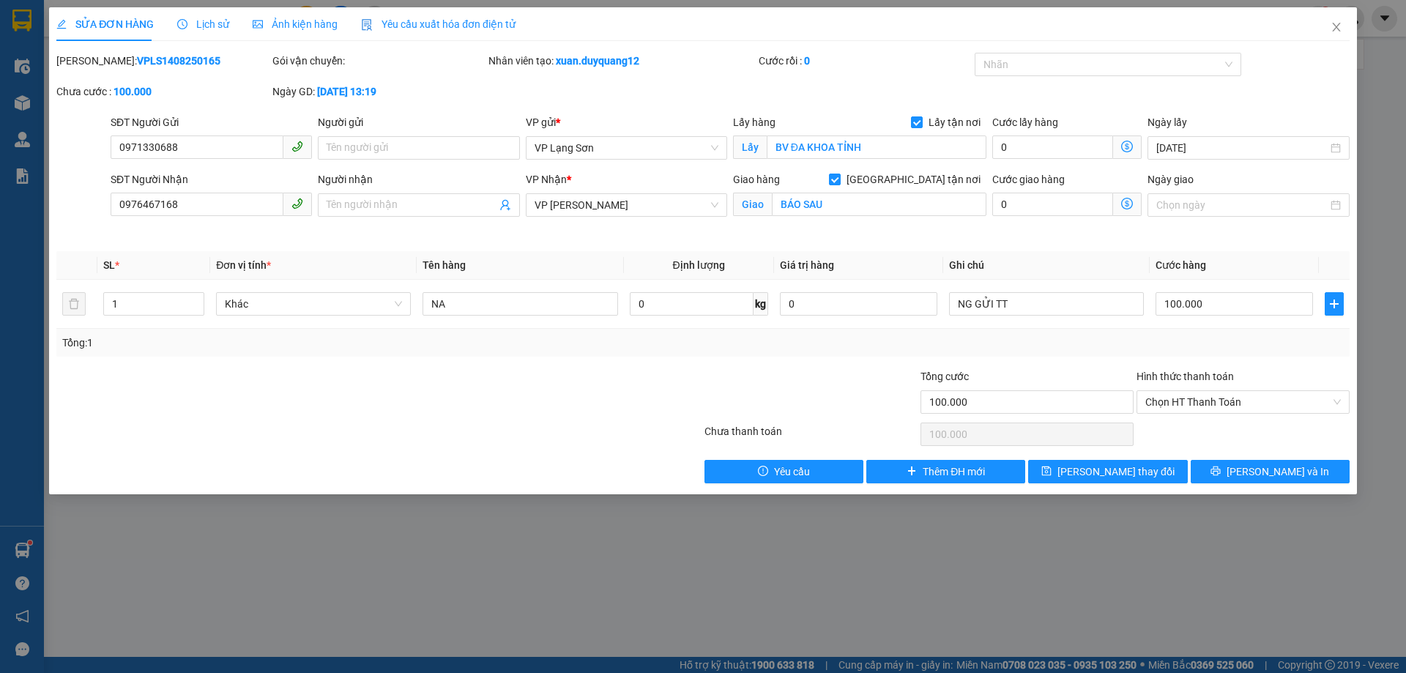
click at [538, 231] on div "VP Nhận * VP [PERSON_NAME]" at bounding box center [626, 205] width 207 height 69
click at [207, 204] on input "0976467168" at bounding box center [197, 204] width 173 height 23
click at [885, 207] on input "BÁO SAU" at bounding box center [879, 204] width 215 height 23
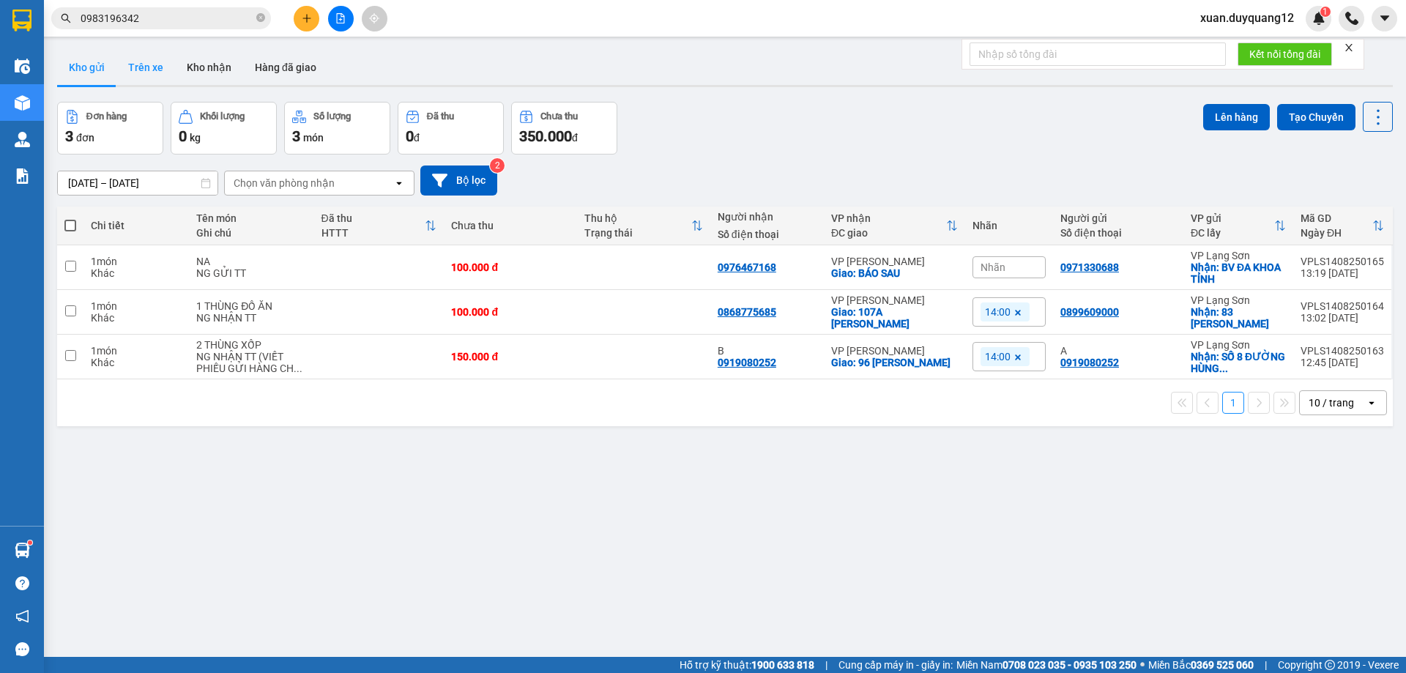
click at [152, 76] on button "Trên xe" at bounding box center [145, 67] width 59 height 35
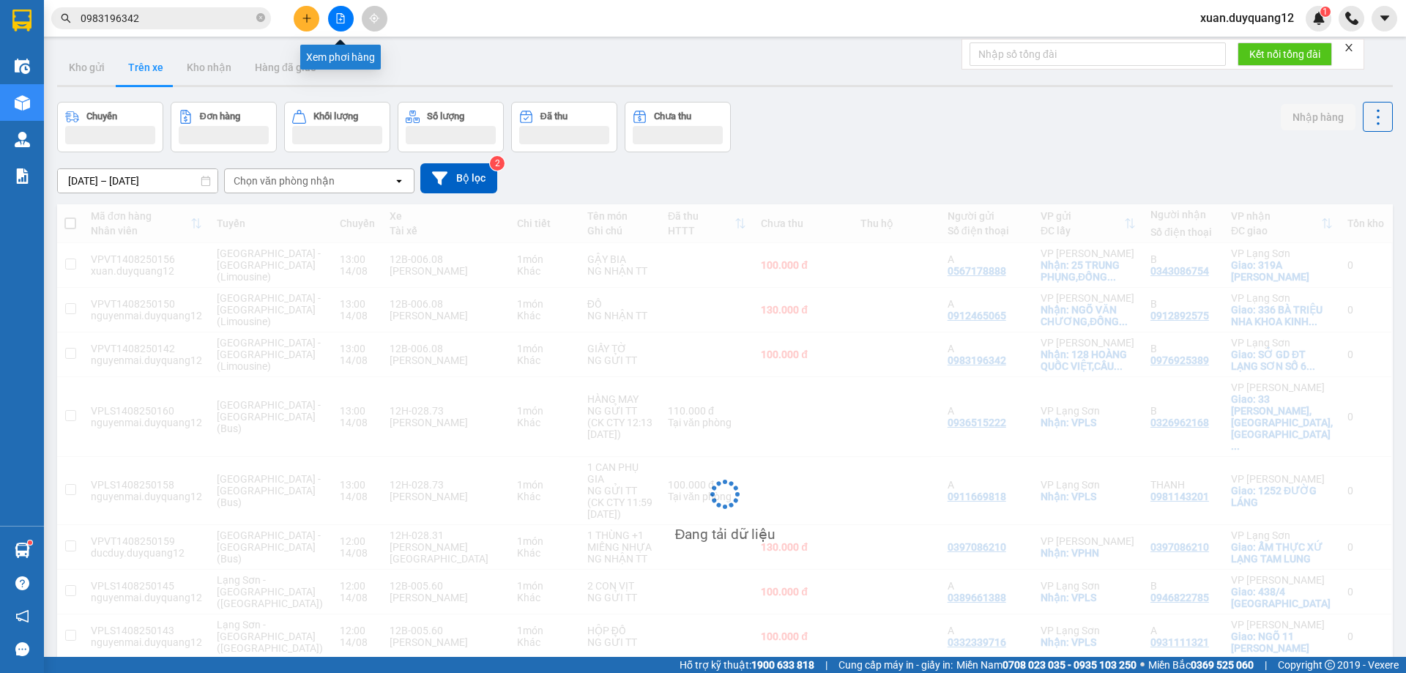
click at [341, 18] on icon "file-add" at bounding box center [341, 18] width 10 height 10
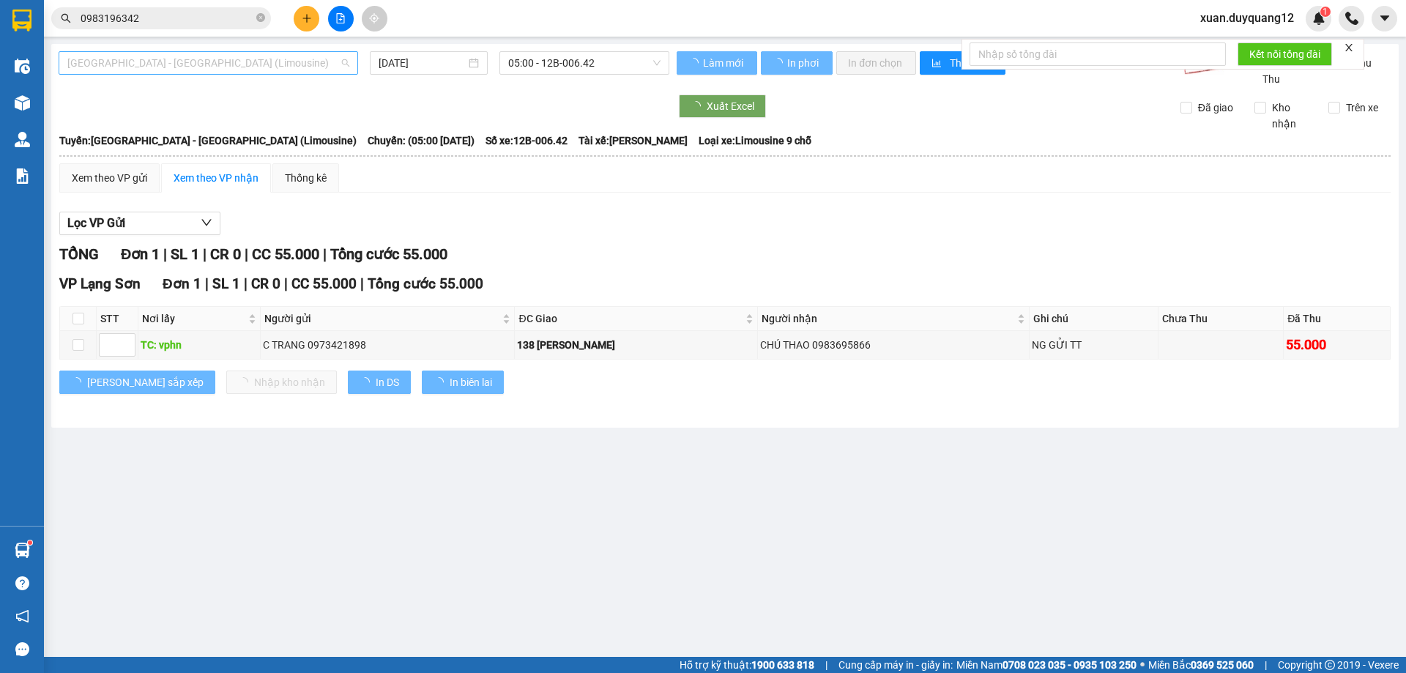
click at [147, 65] on span "[GEOGRAPHIC_DATA] - [GEOGRAPHIC_DATA] (Limousine)" at bounding box center [208, 63] width 282 height 22
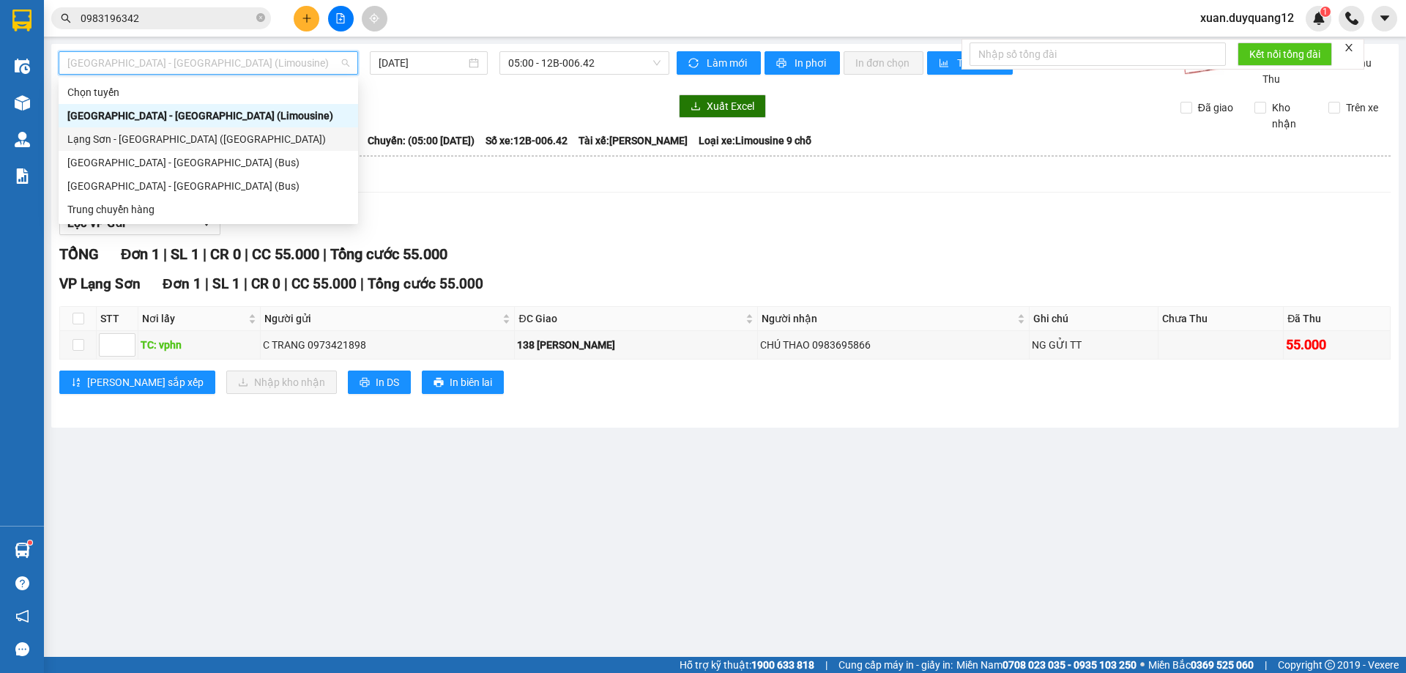
click at [139, 144] on div "Lạng Sơn - [GEOGRAPHIC_DATA] ([GEOGRAPHIC_DATA])" at bounding box center [208, 139] width 282 height 16
type input "[DATE]"
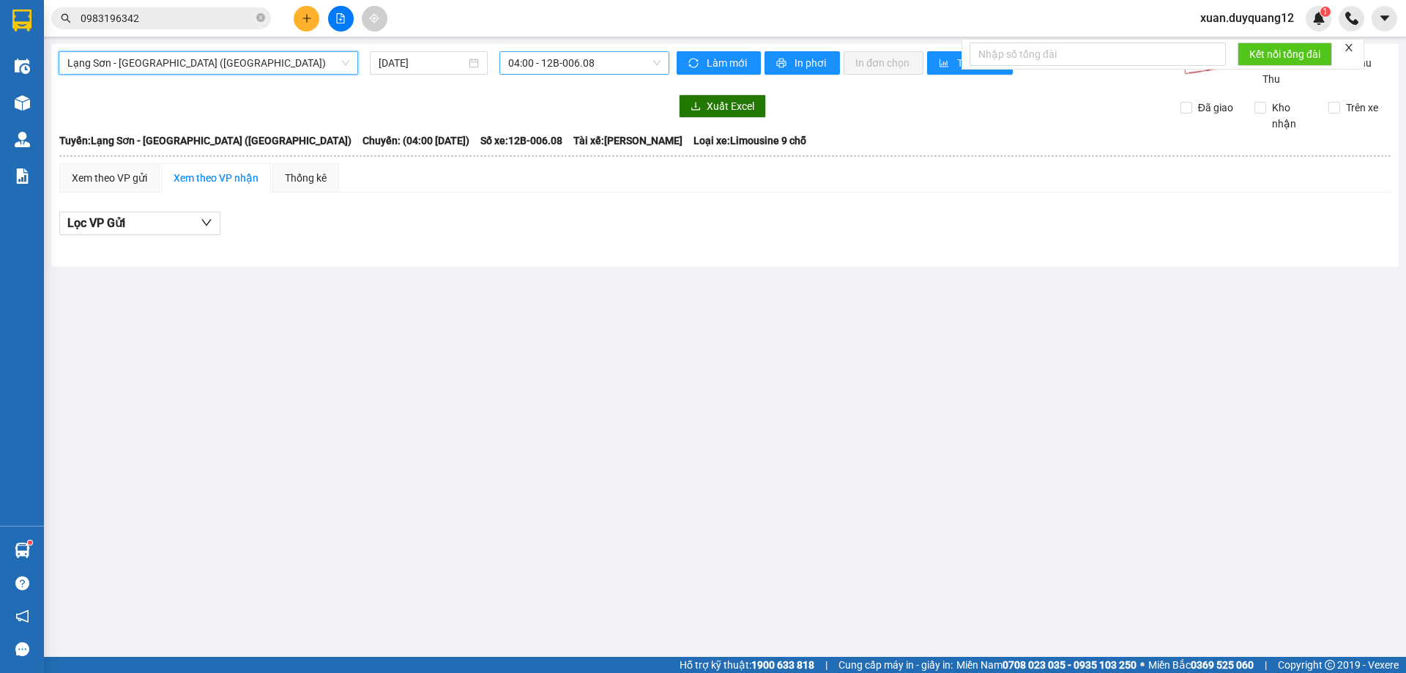
click at [566, 56] on span "04:00 - 12B-006.08" at bounding box center [584, 63] width 152 height 22
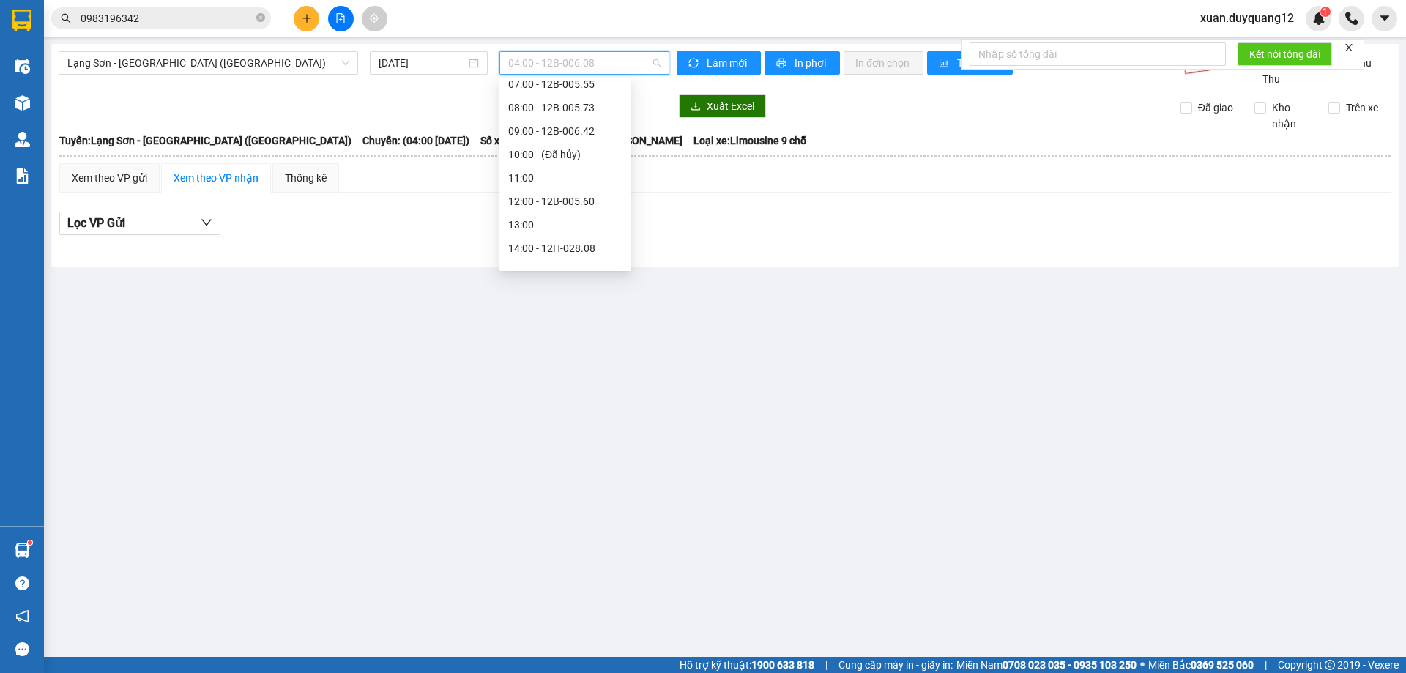
scroll to position [113, 0]
click at [574, 189] on div "12:00 - 12B-005.60" at bounding box center [565, 190] width 114 height 16
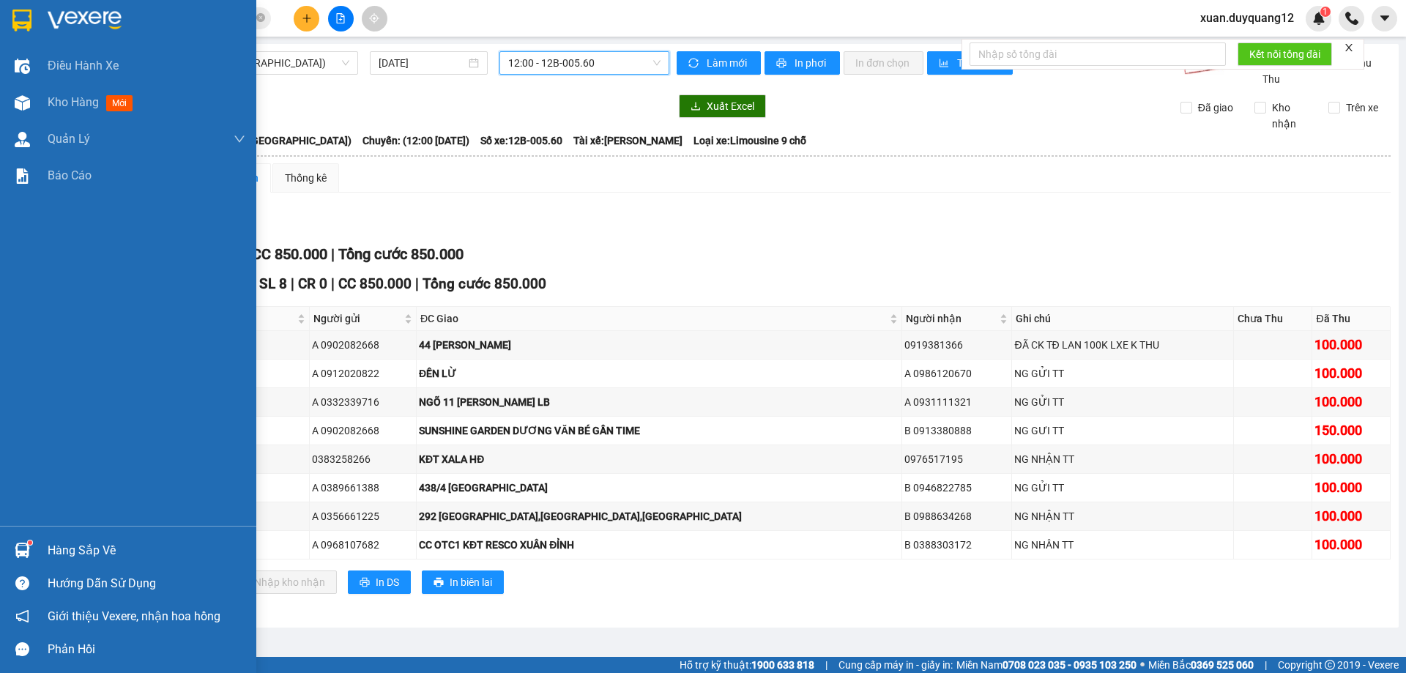
drag, startPoint x: 72, startPoint y: 94, endPoint x: 482, endPoint y: 670, distance: 707.6
click at [80, 94] on div "Kho hàng mới" at bounding box center [93, 102] width 91 height 18
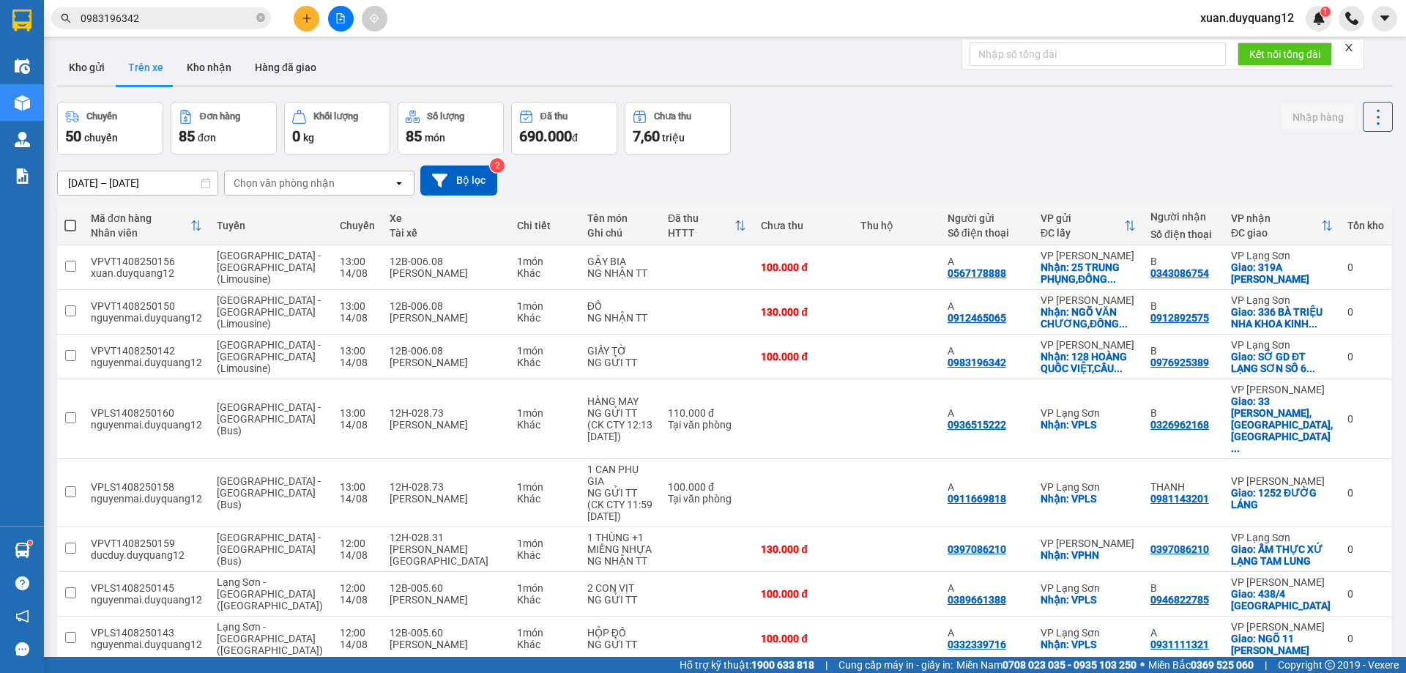
drag, startPoint x: 97, startPoint y: 75, endPoint x: 121, endPoint y: 66, distance: 26.0
click at [97, 76] on button "Kho gửi" at bounding box center [86, 67] width 59 height 35
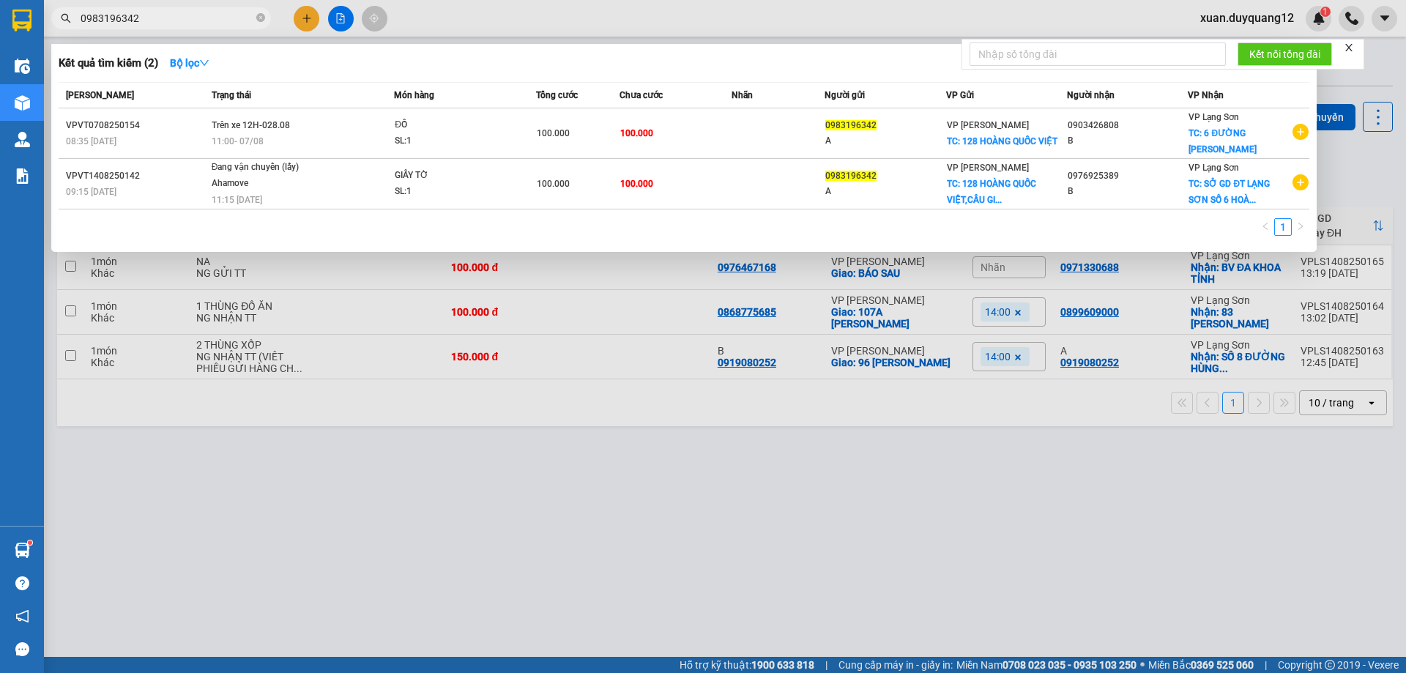
click at [159, 23] on input "0983196342" at bounding box center [167, 18] width 173 height 16
paste input "12892575"
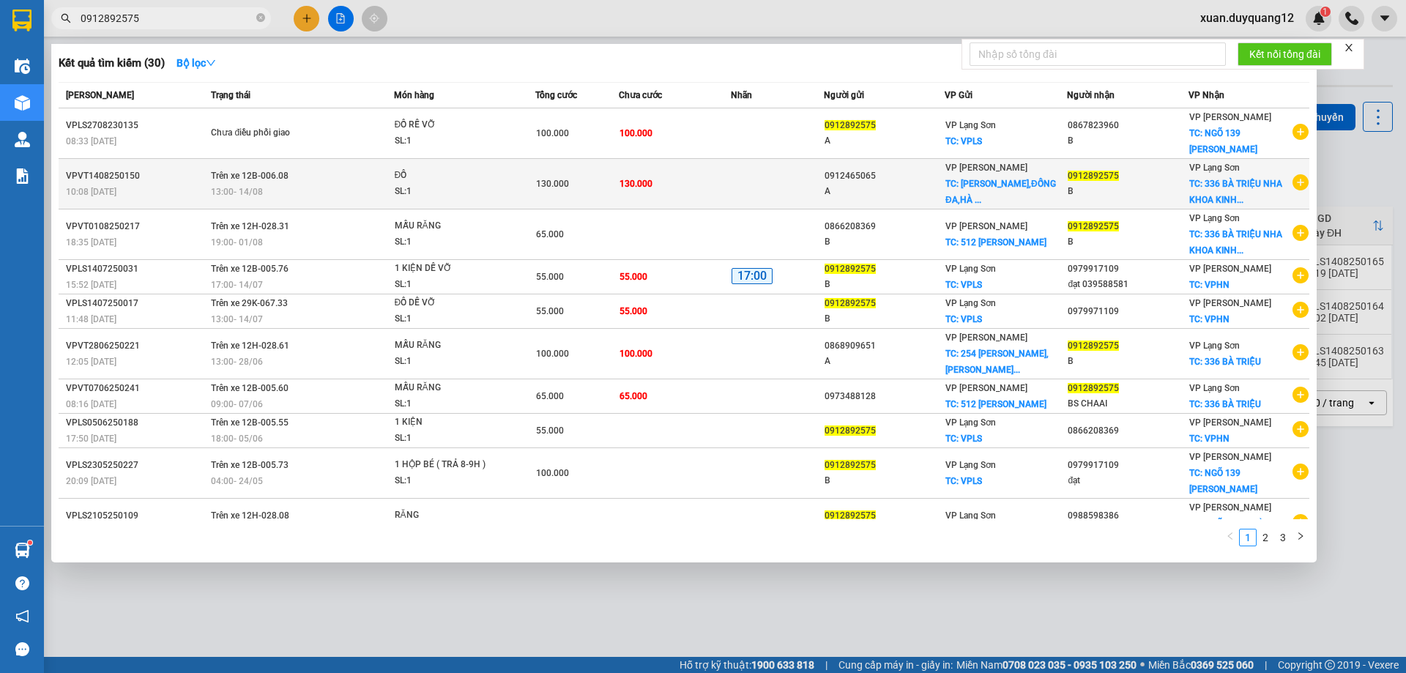
type input "0912892575"
click at [468, 182] on div "ĐỒ" at bounding box center [450, 176] width 110 height 16
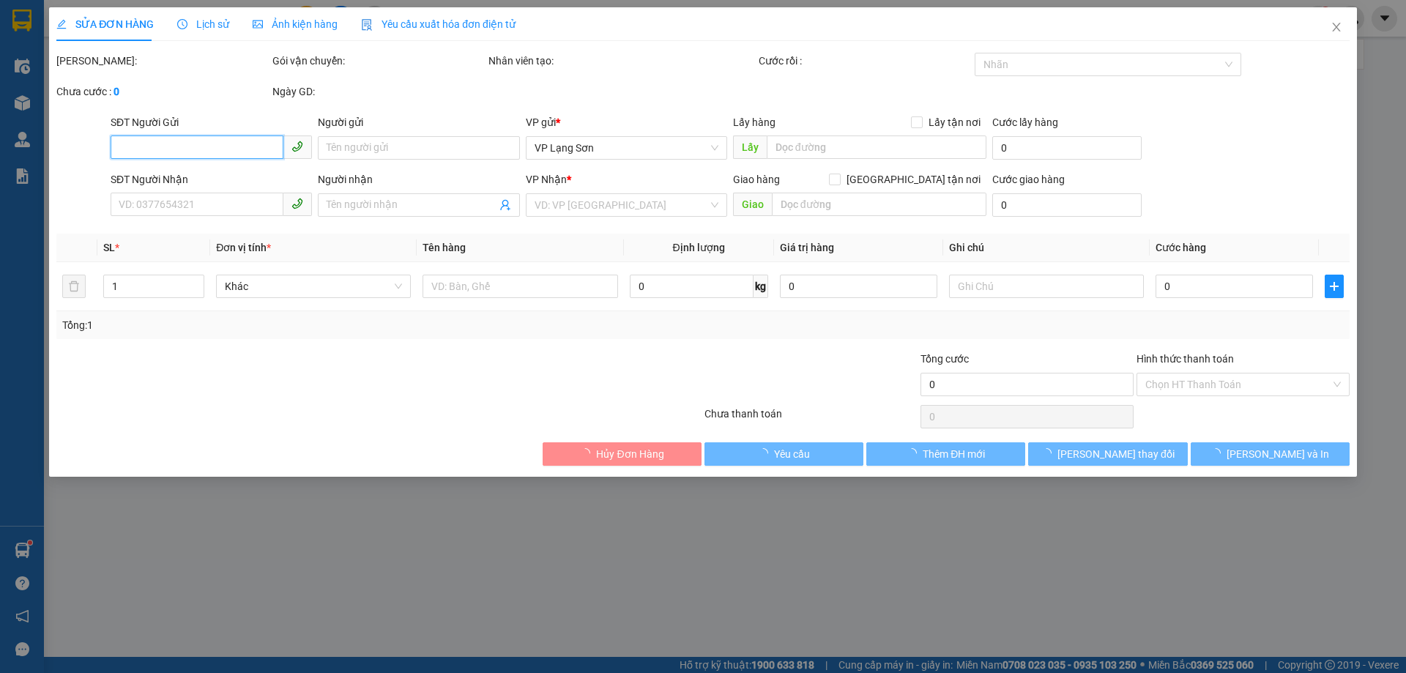
type input "0912465065"
type input "A"
checkbox input "true"
type input "NGÕ VĂN CHƯƠNG,ĐỐNG ĐA,[GEOGRAPHIC_DATA]"
type input "0912892575"
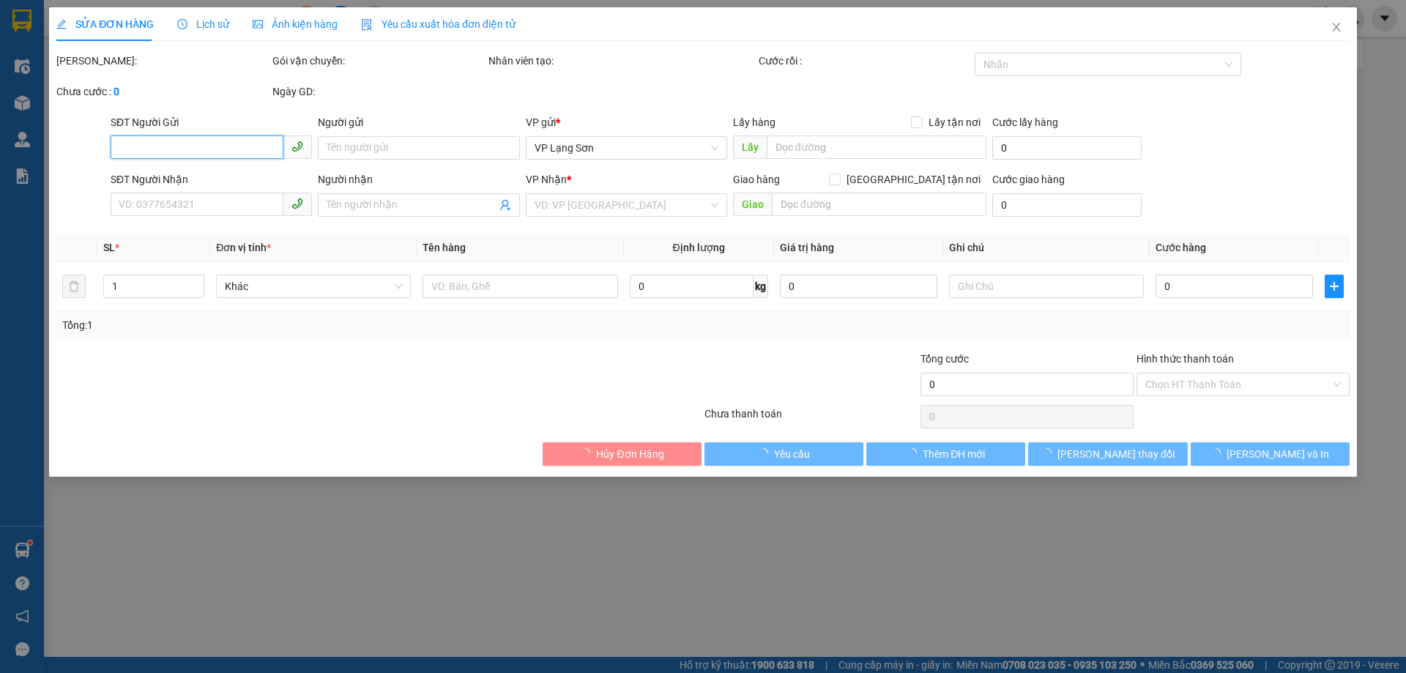
type input "B"
checkbox input "true"
type input "336 BÀ TRIỆU NHA KHOA KINH ĐÔ"
type input "130.000"
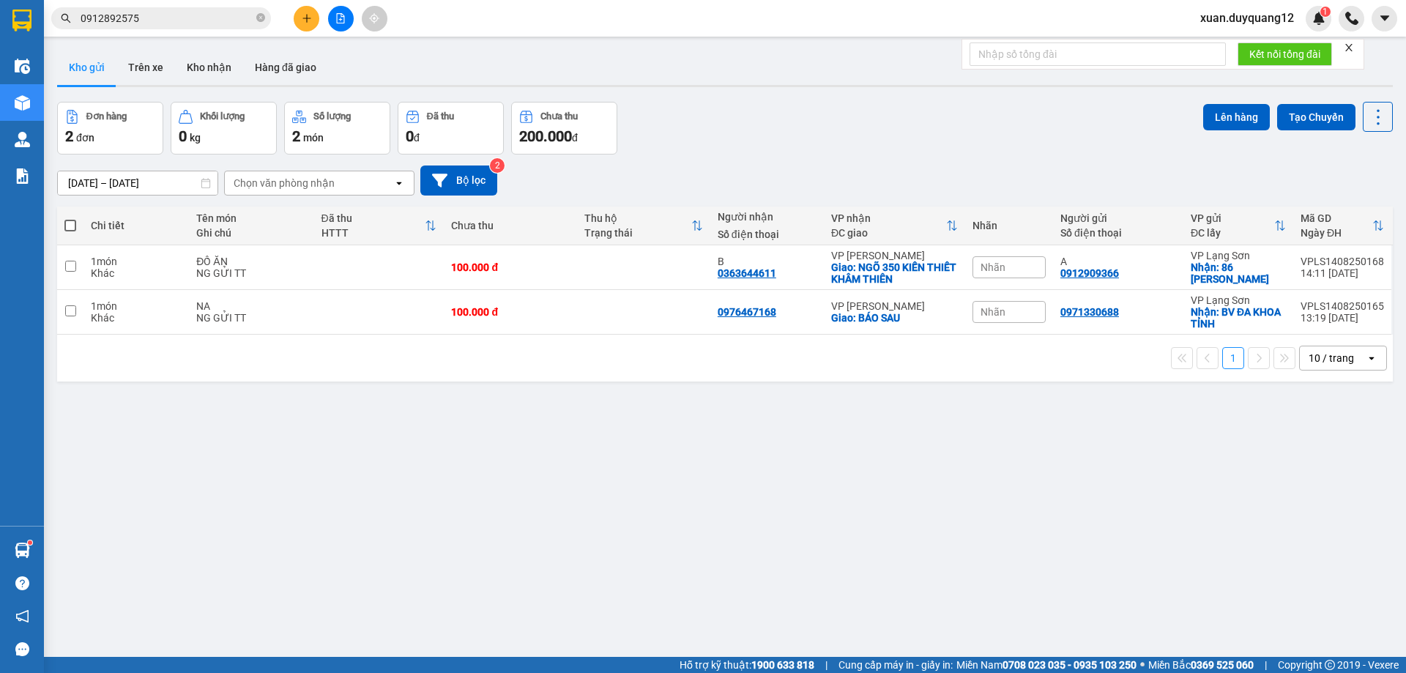
click at [319, 20] on button at bounding box center [307, 19] width 26 height 26
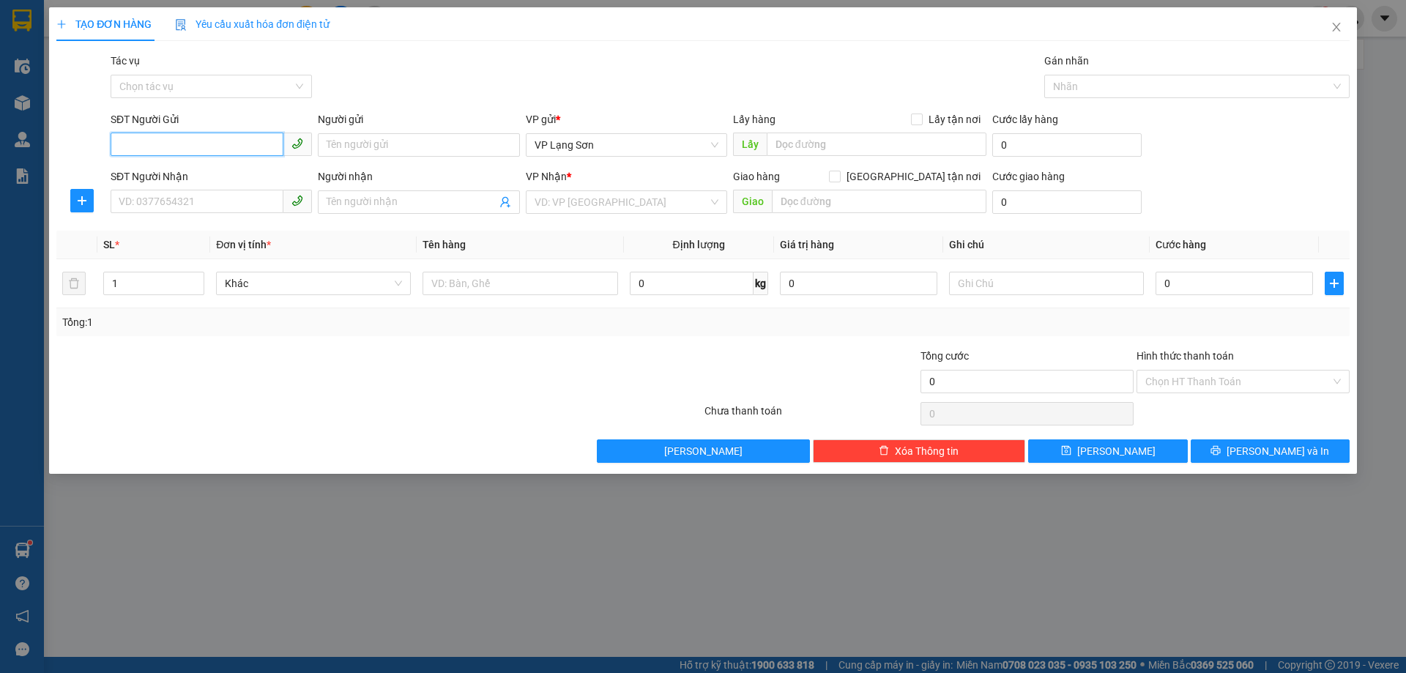
paste input "0978719006"
type input "0978719006"
click at [240, 185] on div "0978719006 - A" at bounding box center [211, 174] width 201 height 23
type input "A"
checkbox input "true"
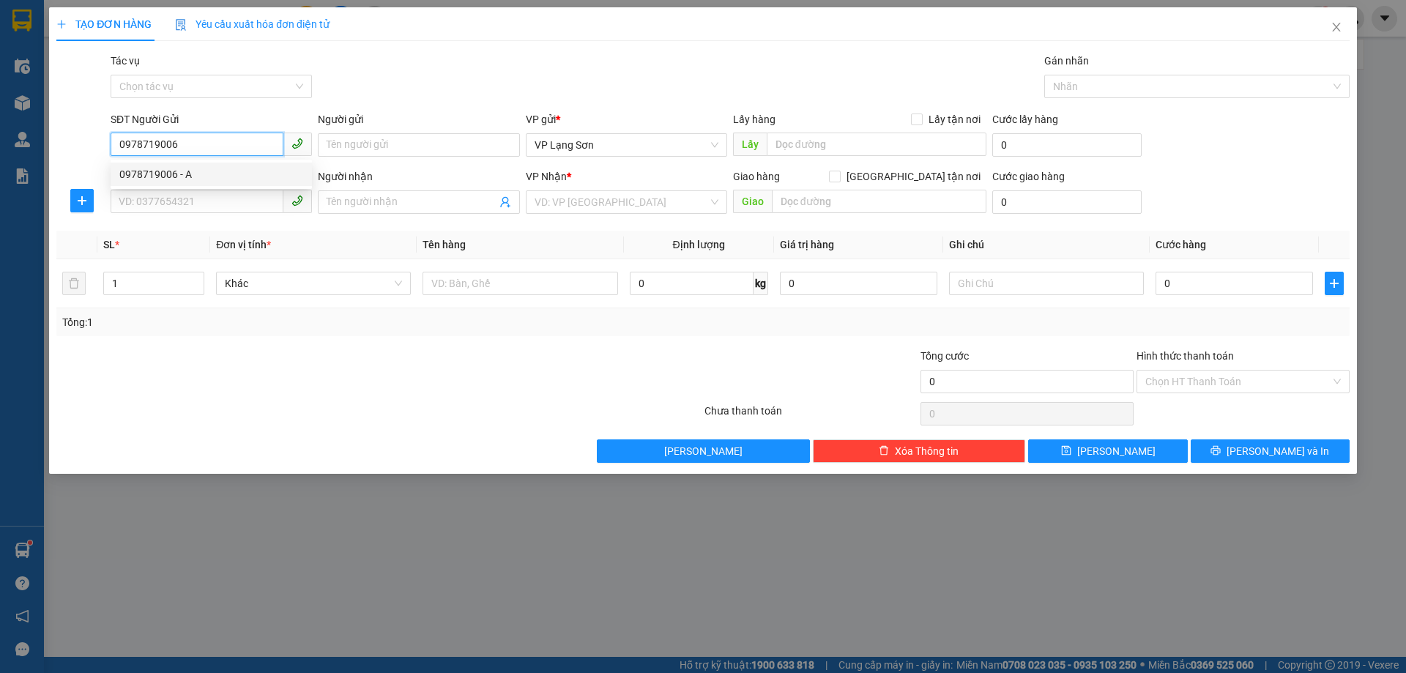
type input "126- 128 [PERSON_NAME]"
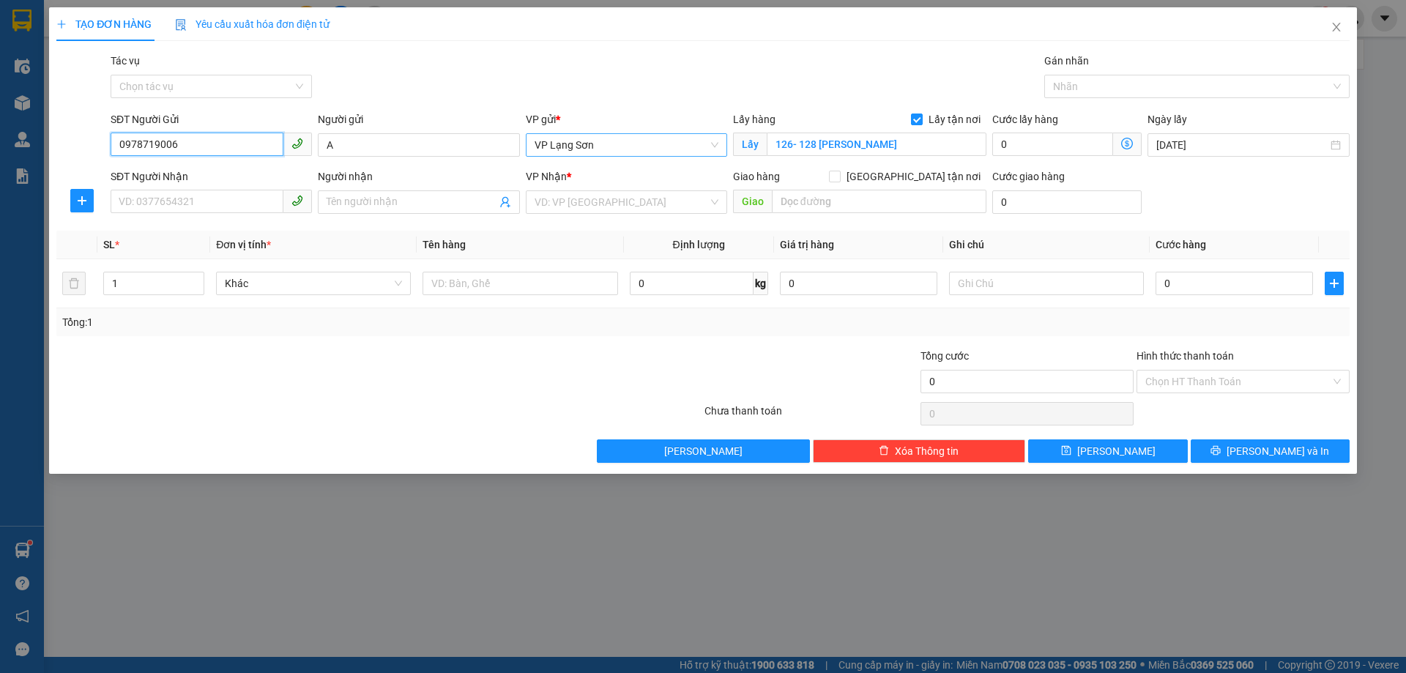
click at [642, 154] on span "VP Lạng Sơn" at bounding box center [627, 145] width 184 height 22
type input "0978719006"
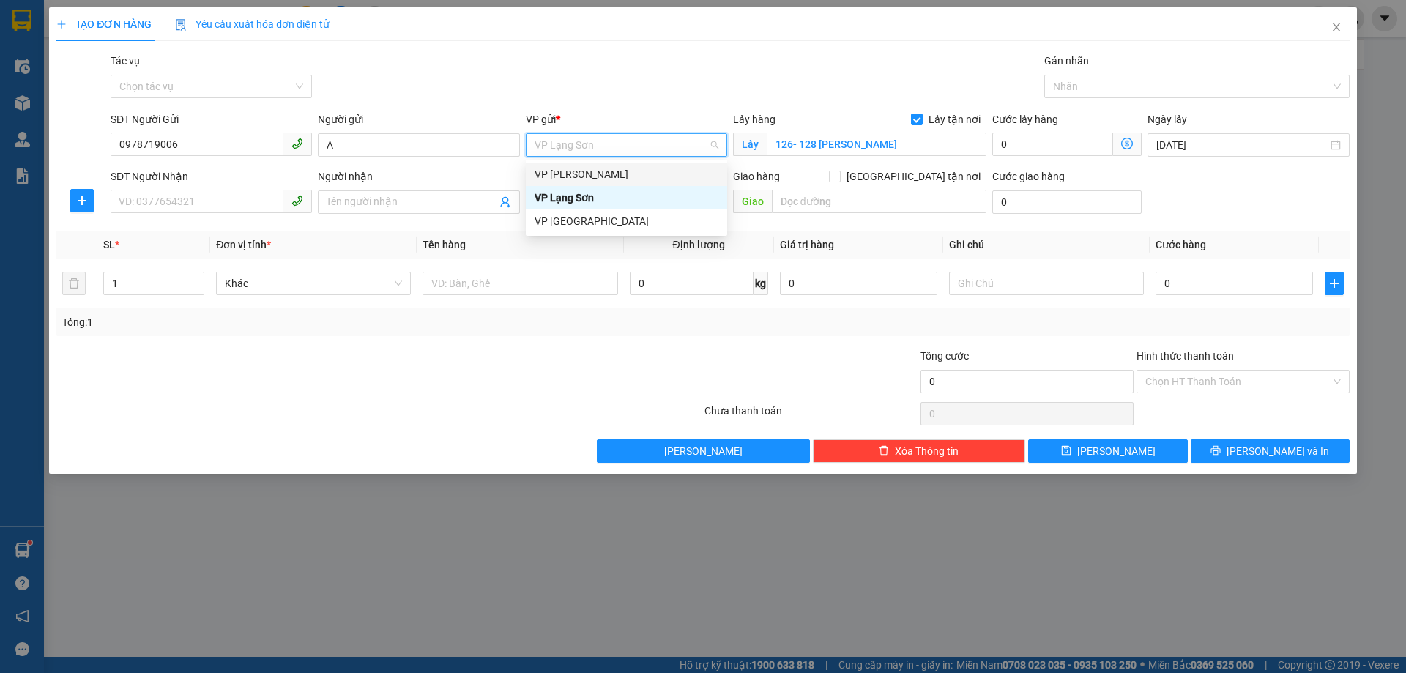
click at [643, 182] on div "VP [PERSON_NAME]" at bounding box center [627, 174] width 184 height 16
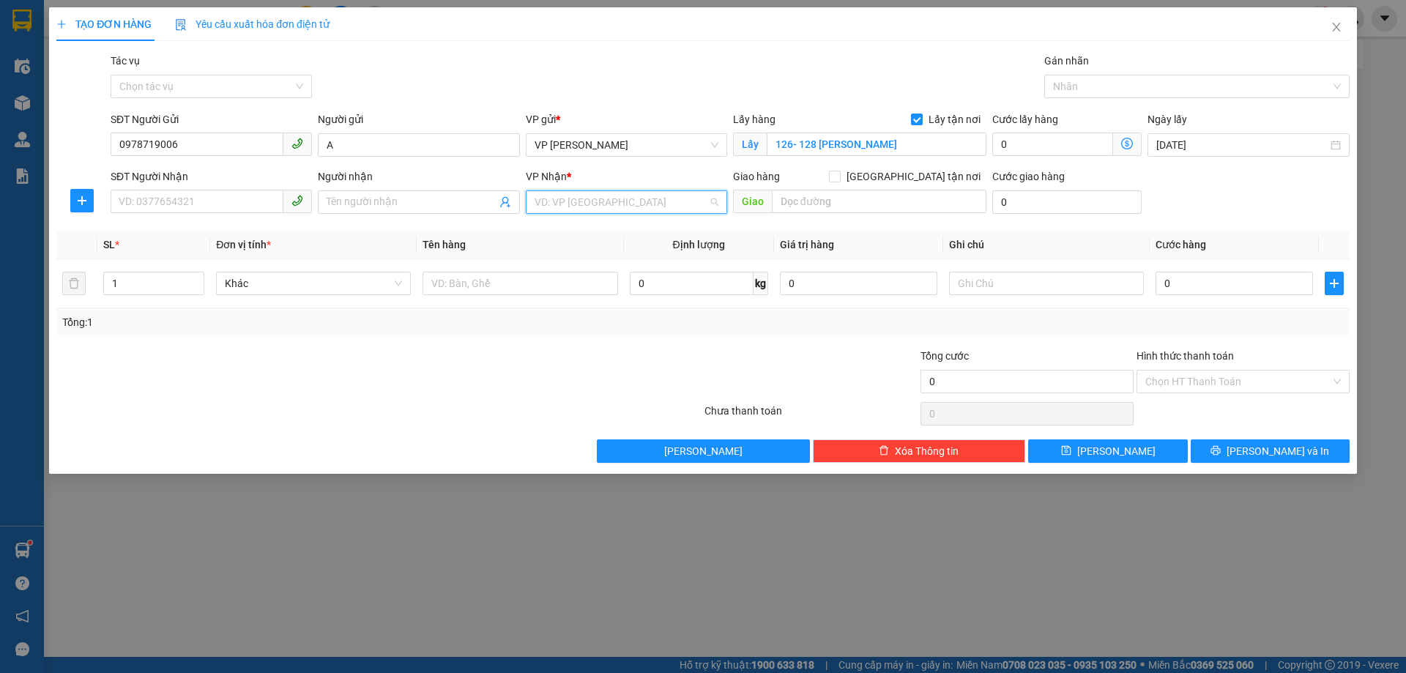
click at [543, 193] on input "search" at bounding box center [622, 202] width 174 height 22
drag, startPoint x: 607, startPoint y: 246, endPoint x: 591, endPoint y: 252, distance: 16.5
click at [607, 248] on div "VP Lạng Sơn" at bounding box center [626, 254] width 201 height 23
drag, startPoint x: 936, startPoint y: 187, endPoint x: 955, endPoint y: 175, distance: 22.4
click at [937, 187] on div "Giao hàng [GEOGRAPHIC_DATA] tận nơi" at bounding box center [859, 179] width 253 height 22
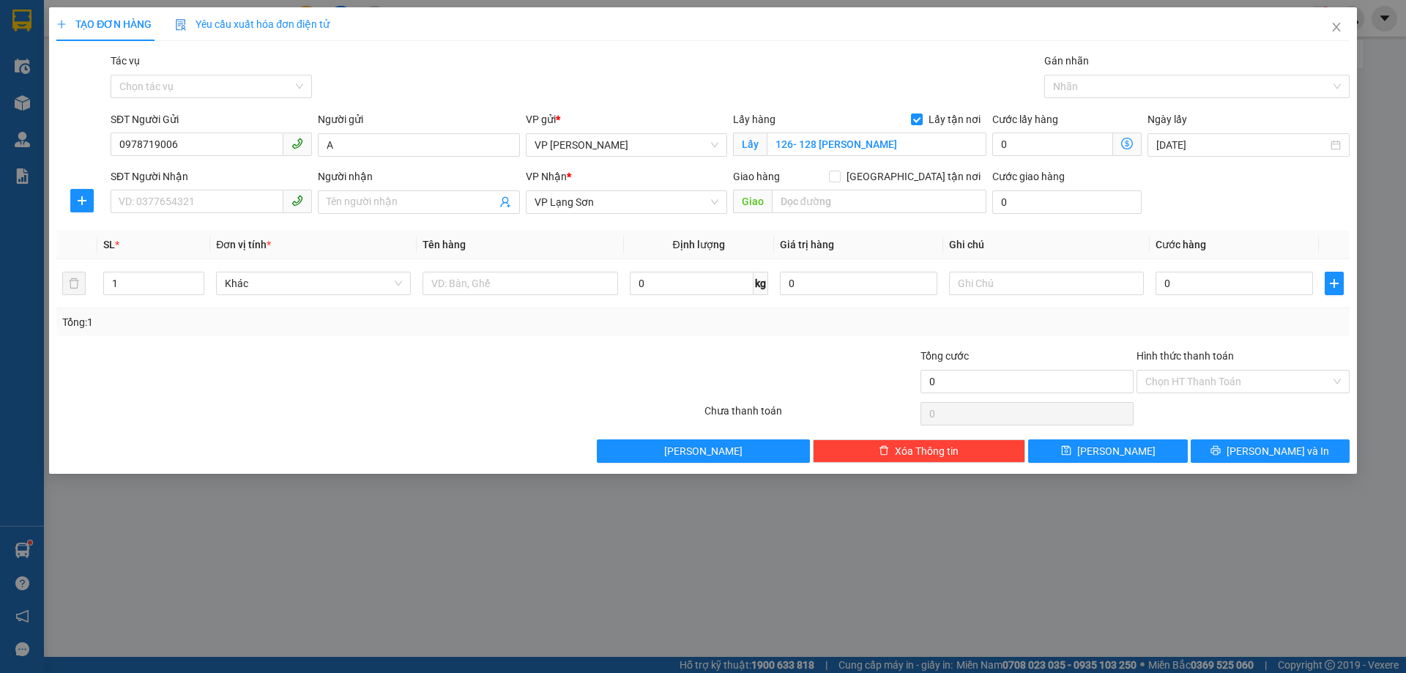
click at [955, 185] on div "Giao hàng [GEOGRAPHIC_DATA] tận nơi" at bounding box center [859, 179] width 253 height 22
click at [943, 168] on form "SĐT Người Gửi 0978719006 Người gửi A VP gửi * VP [PERSON_NAME] Lấy hàng Lấy tận…" at bounding box center [703, 165] width 1294 height 108
click at [943, 178] on span "[GEOGRAPHIC_DATA] tận nơi" at bounding box center [914, 176] width 146 height 16
click at [839, 178] on input "[GEOGRAPHIC_DATA] tận nơi" at bounding box center [834, 176] width 10 height 10
checkbox input "true"
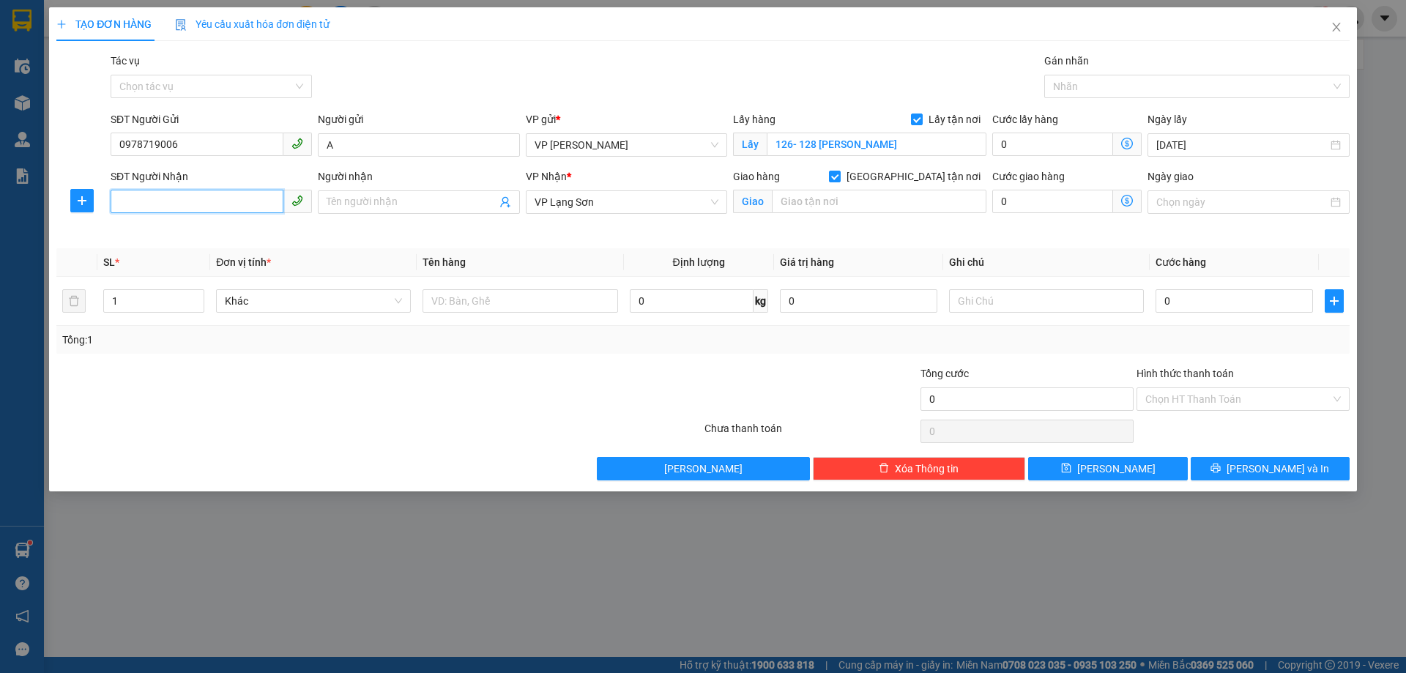
click at [238, 197] on input "SĐT Người Nhận" at bounding box center [197, 201] width 173 height 23
drag, startPoint x: 1333, startPoint y: 31, endPoint x: 672, endPoint y: 12, distance: 661.0
click at [1333, 31] on icon "close" at bounding box center [1337, 27] width 12 height 12
